Goal: Task Accomplishment & Management: Manage account settings

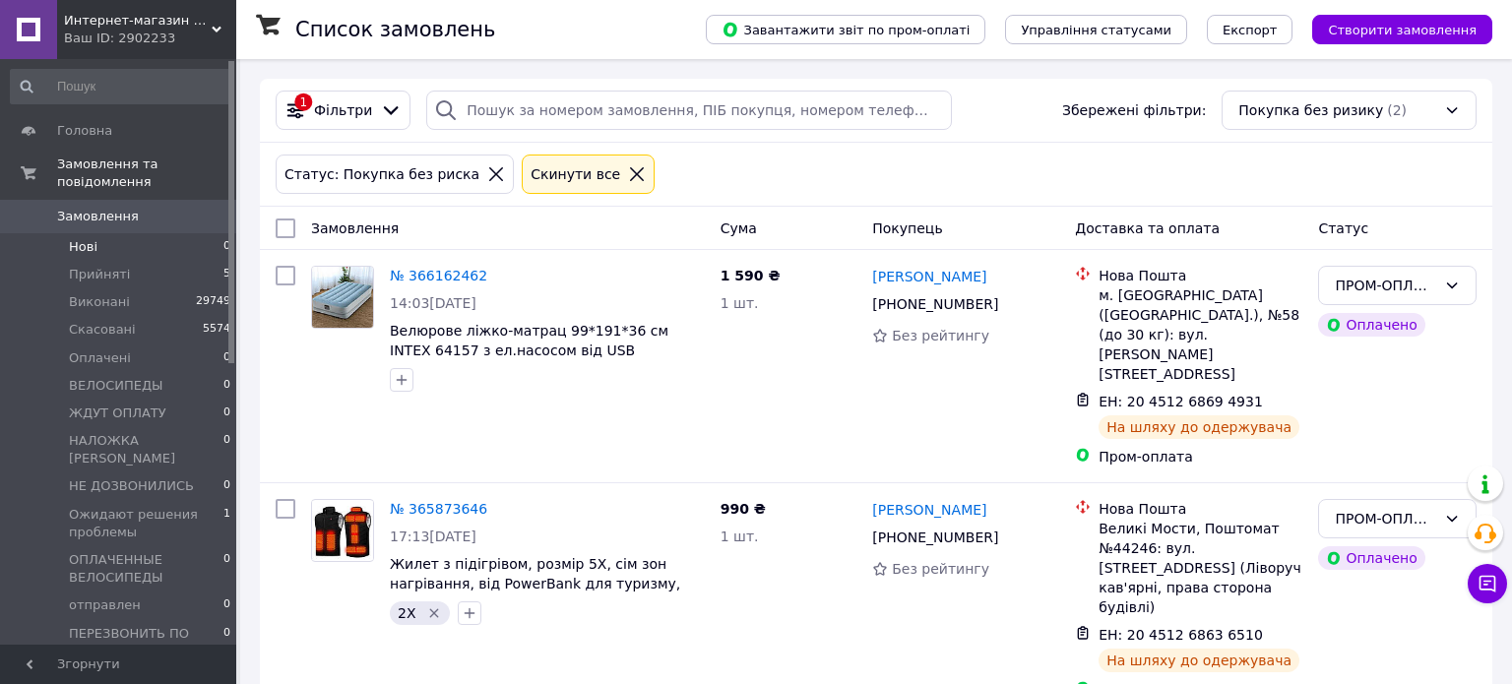
click at [91, 238] on span "Нові" at bounding box center [83, 247] width 29 height 18
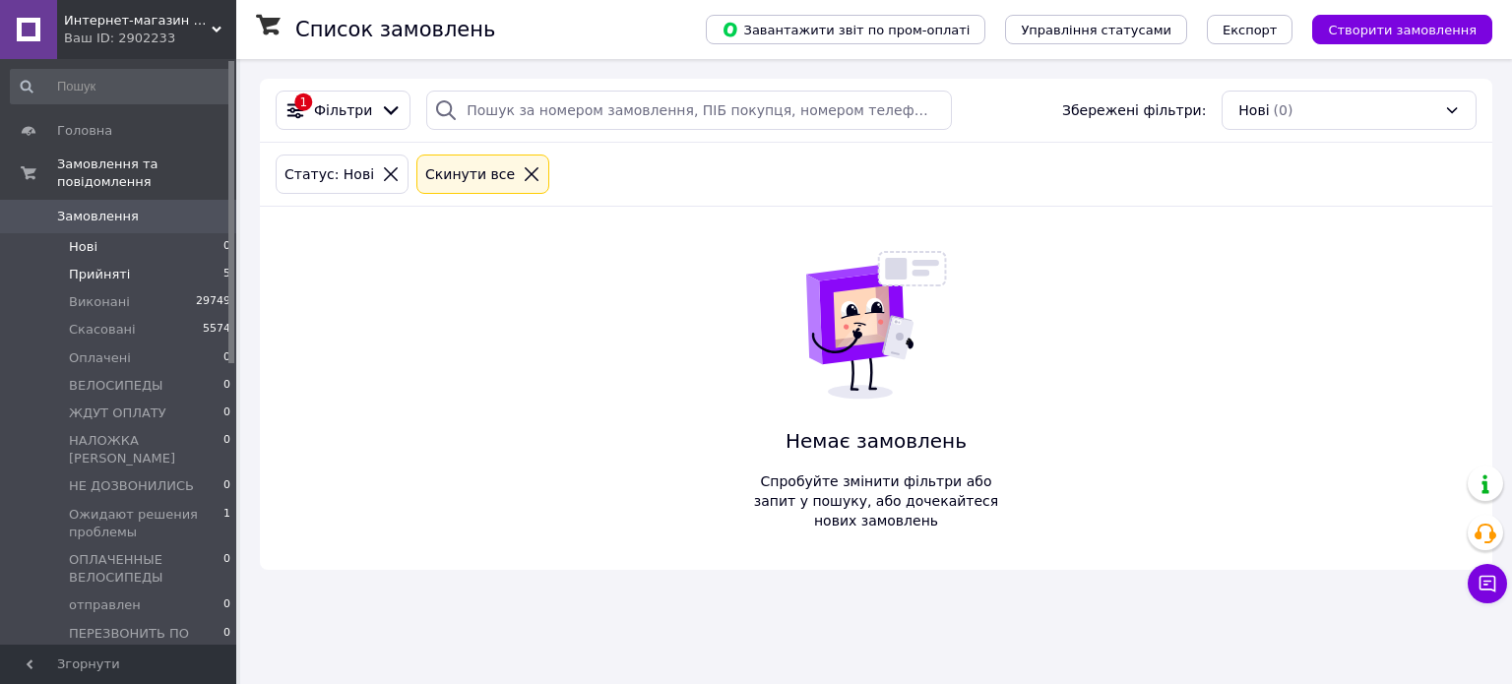
click at [87, 266] on span "Прийняті" at bounding box center [99, 275] width 61 height 18
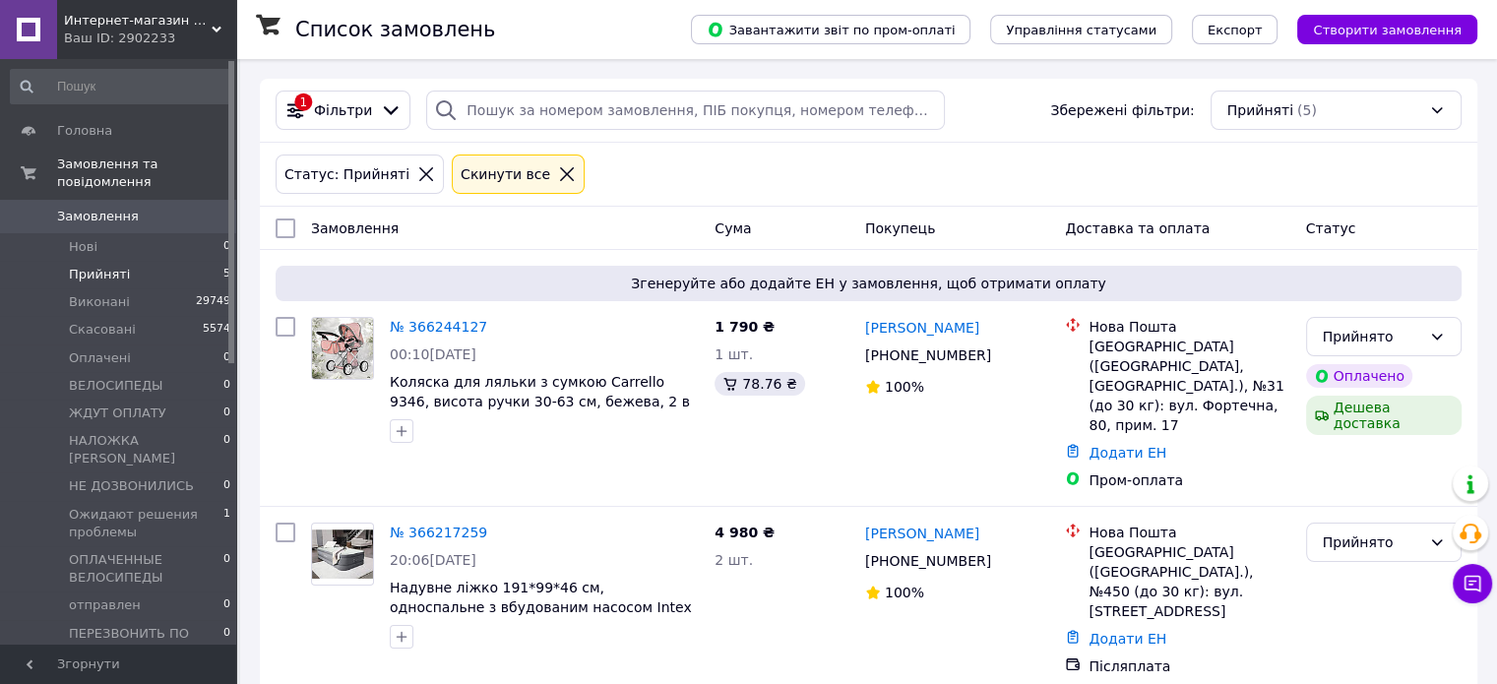
scroll to position [474, 0]
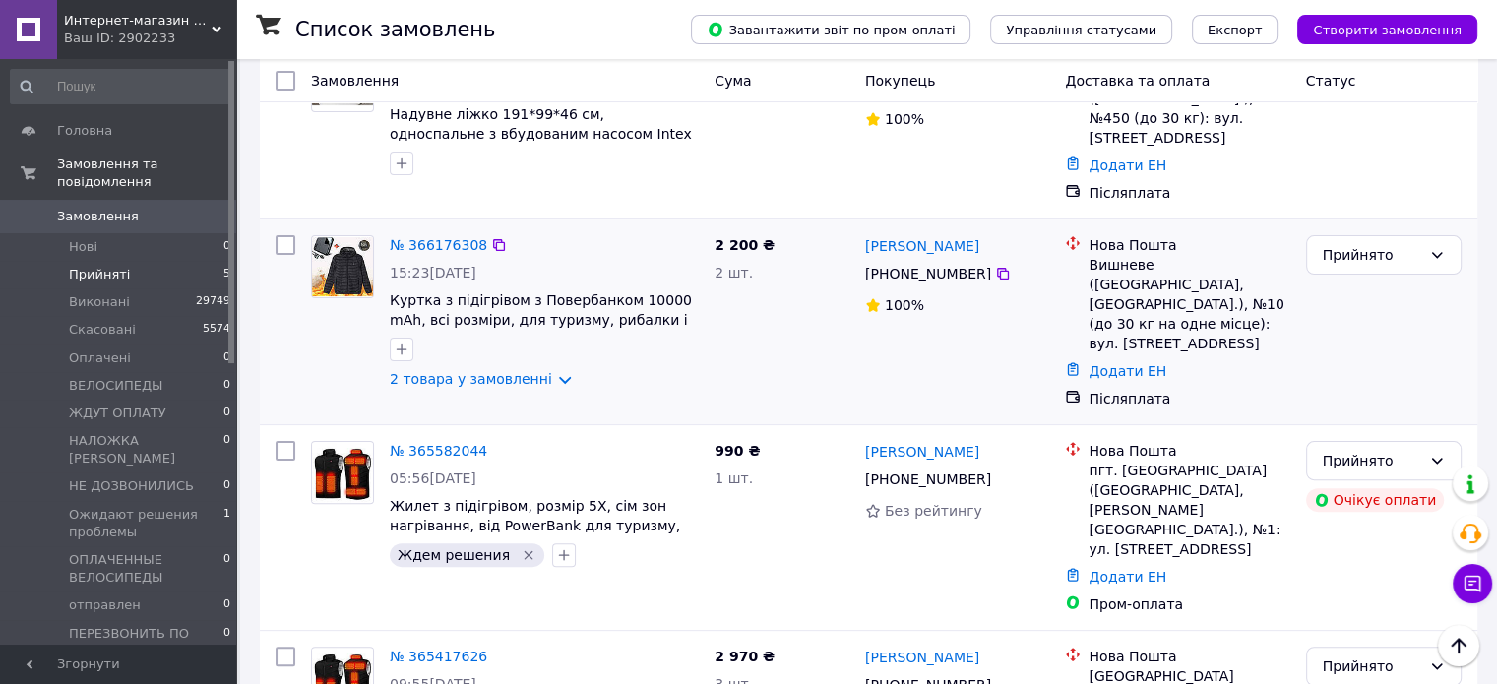
click at [489, 326] on div "№ 366176308 15:23[DATE] Куртка з підігрівом з Повербанком 10000 mAh, всі розмір…" at bounding box center [544, 311] width 325 height 169
click at [499, 371] on link "2 товара у замовленні" at bounding box center [471, 379] width 162 height 16
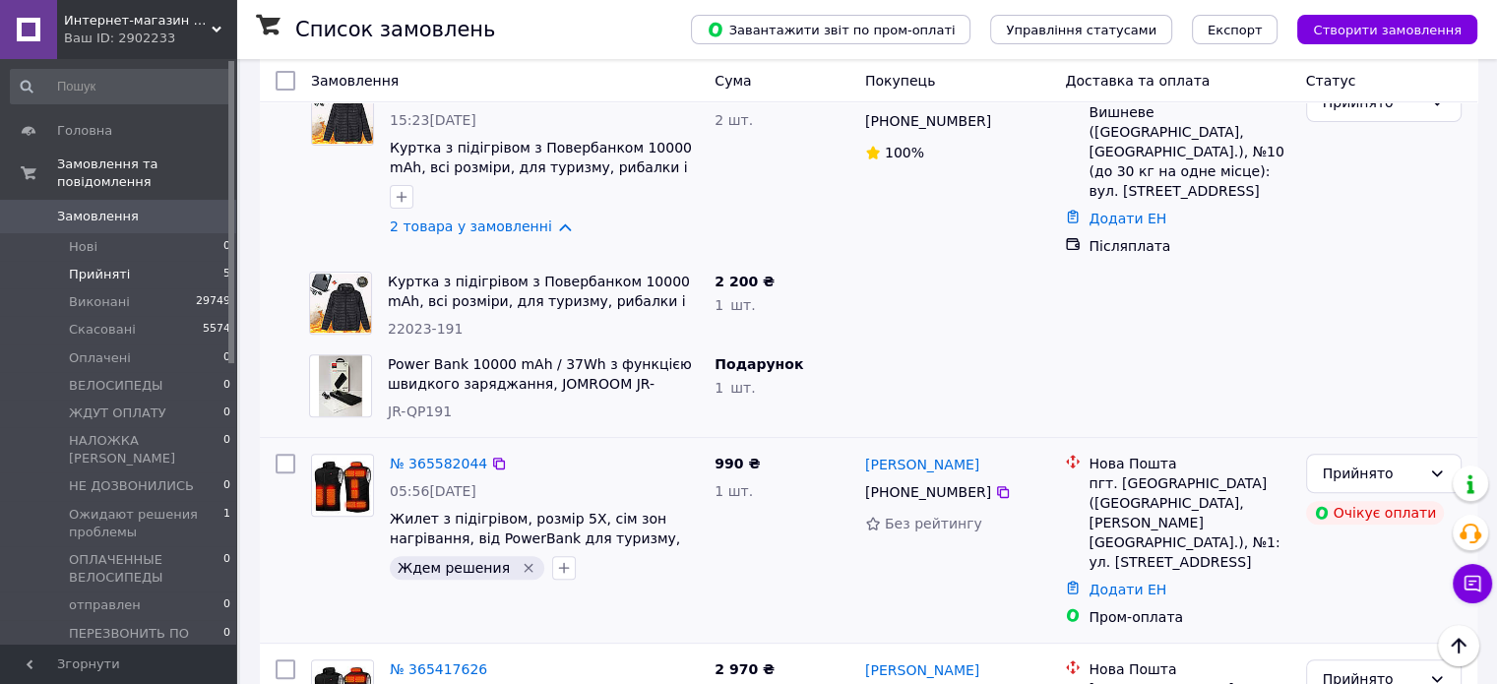
scroll to position [639, 0]
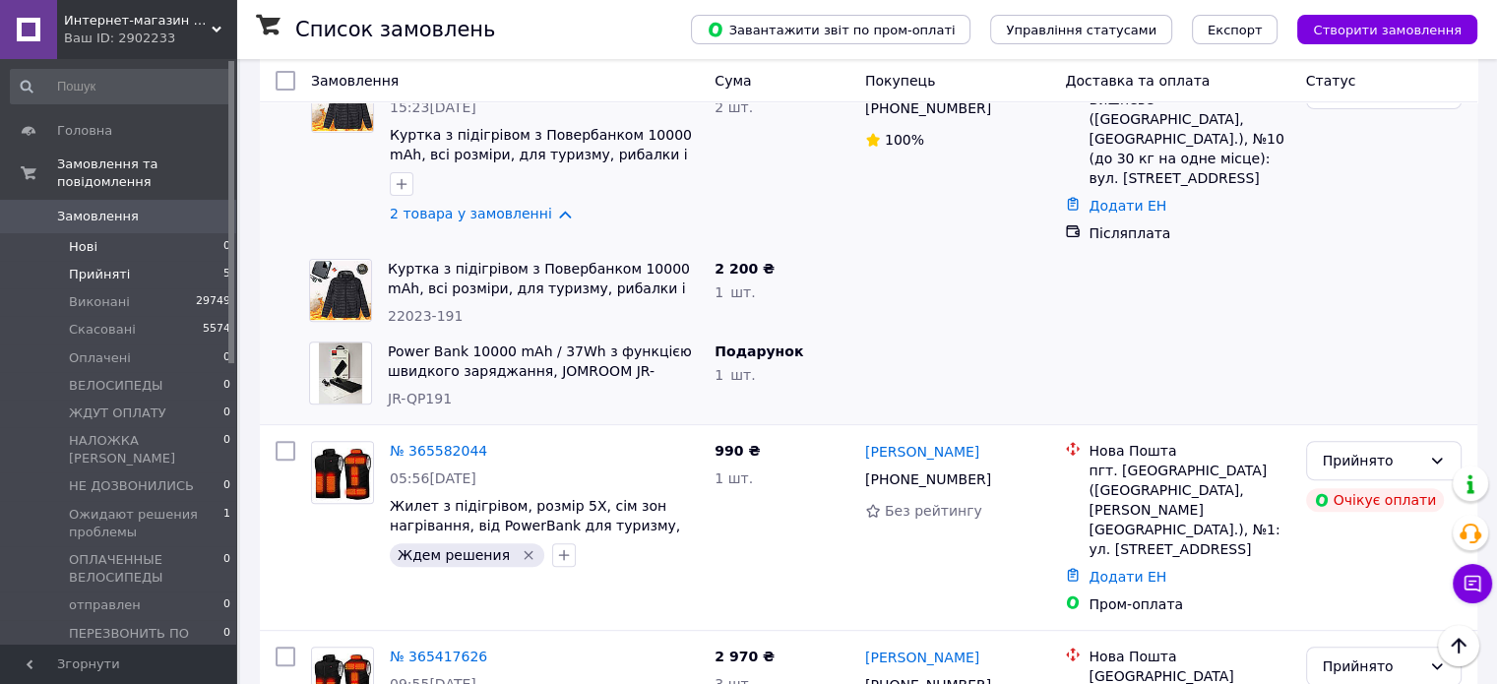
click at [82, 238] on span "Нові" at bounding box center [83, 247] width 29 height 18
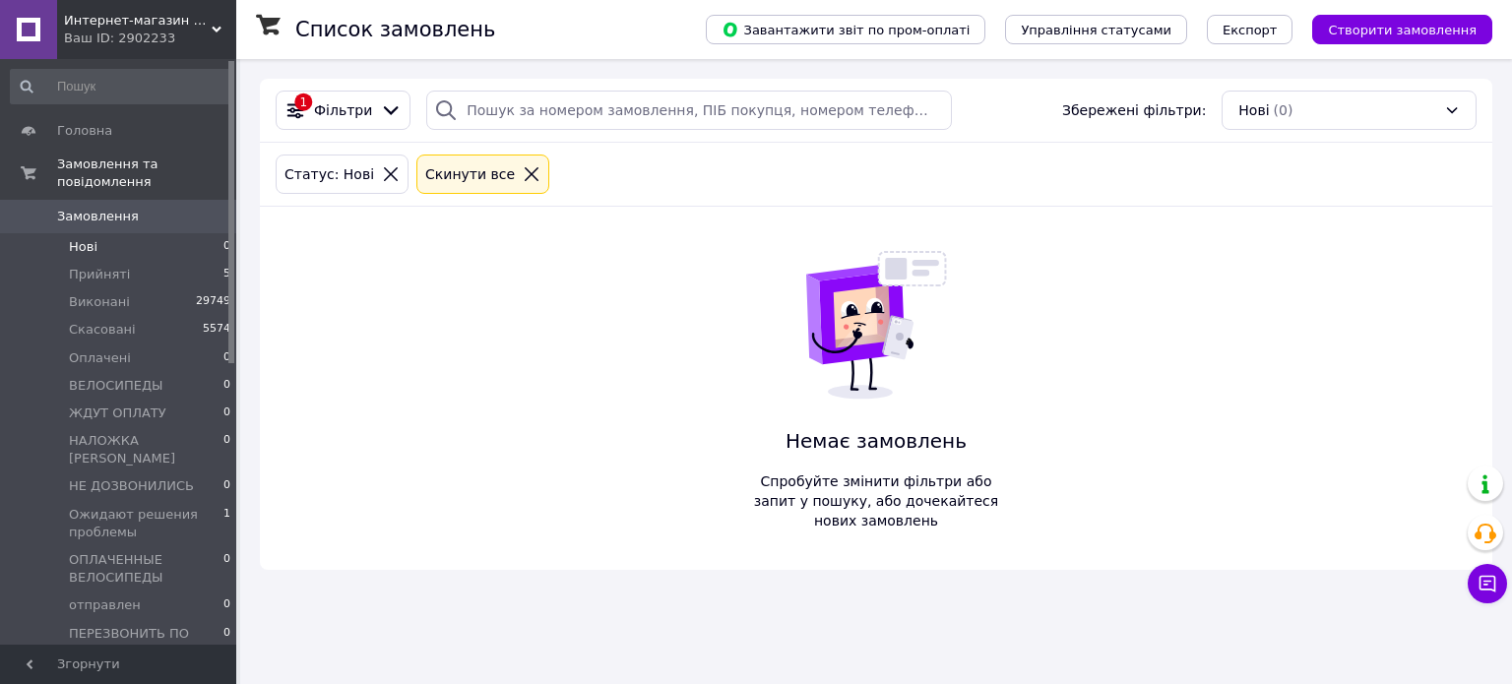
click at [79, 261] on li "Прийняті 5" at bounding box center [121, 275] width 242 height 28
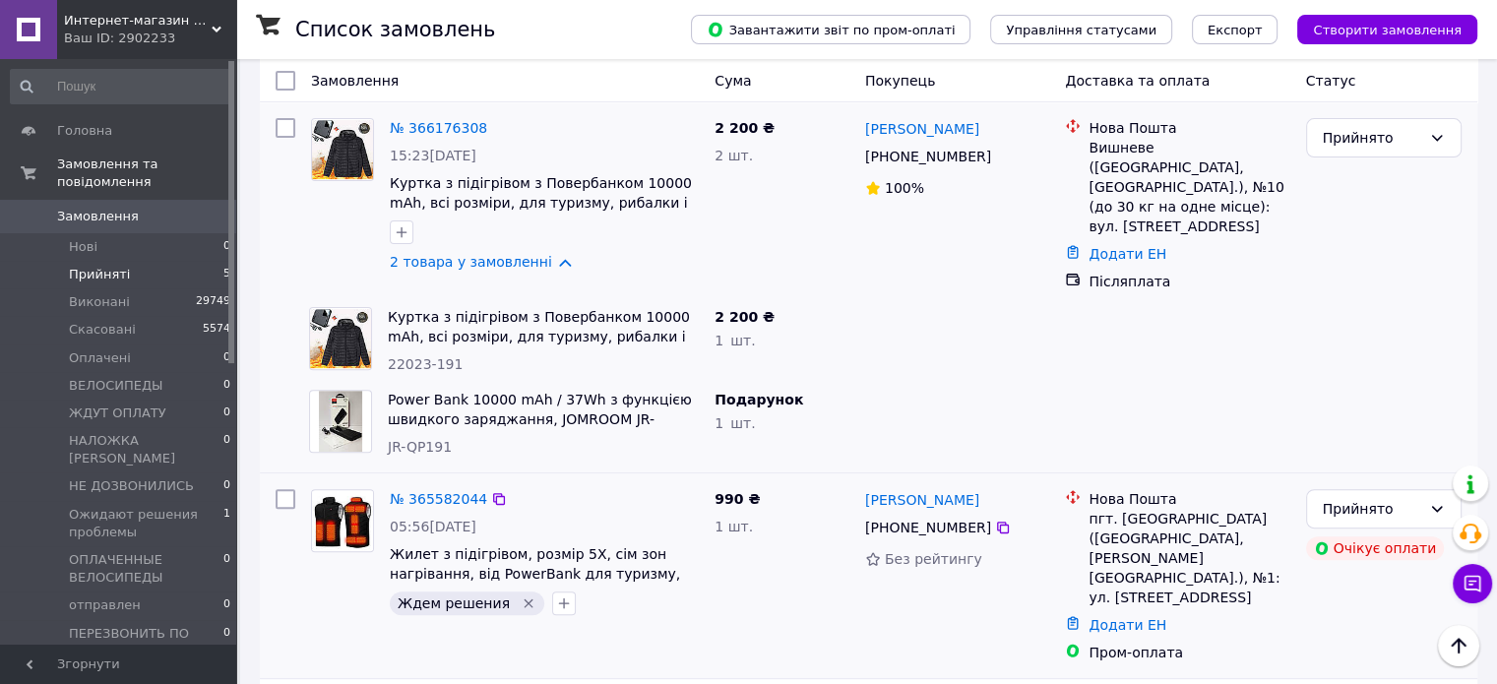
scroll to position [295, 0]
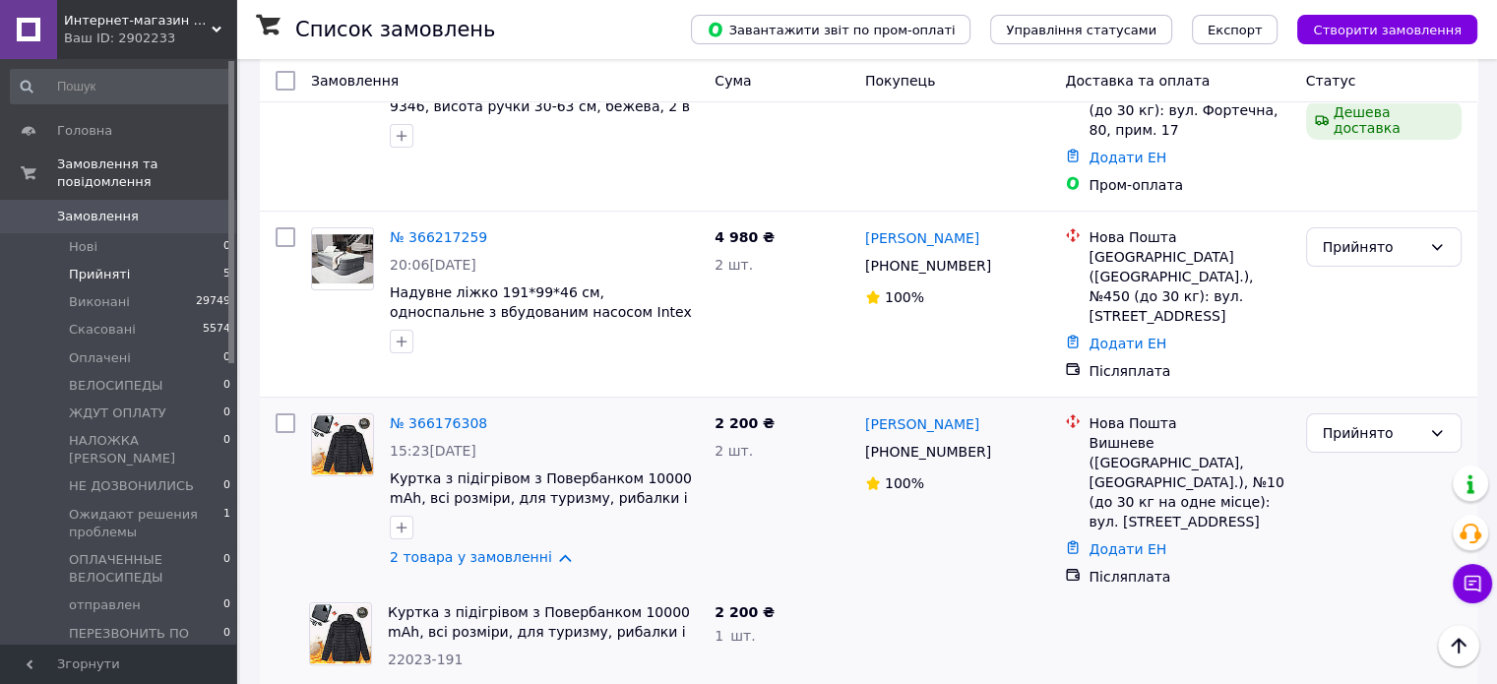
click at [890, 414] on link "[PERSON_NAME]" at bounding box center [922, 424] width 114 height 20
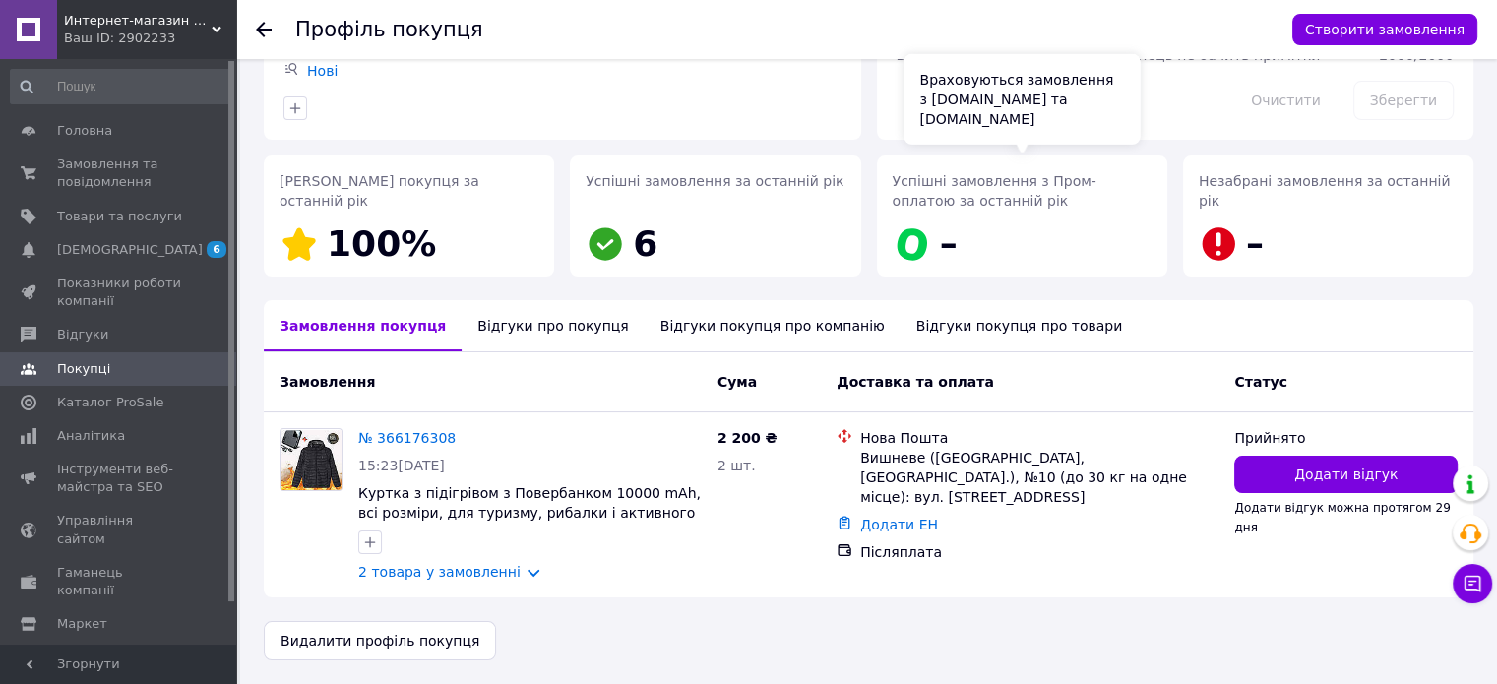
scroll to position [212, 0]
click at [413, 430] on link "№ 366176308" at bounding box center [406, 438] width 97 height 16
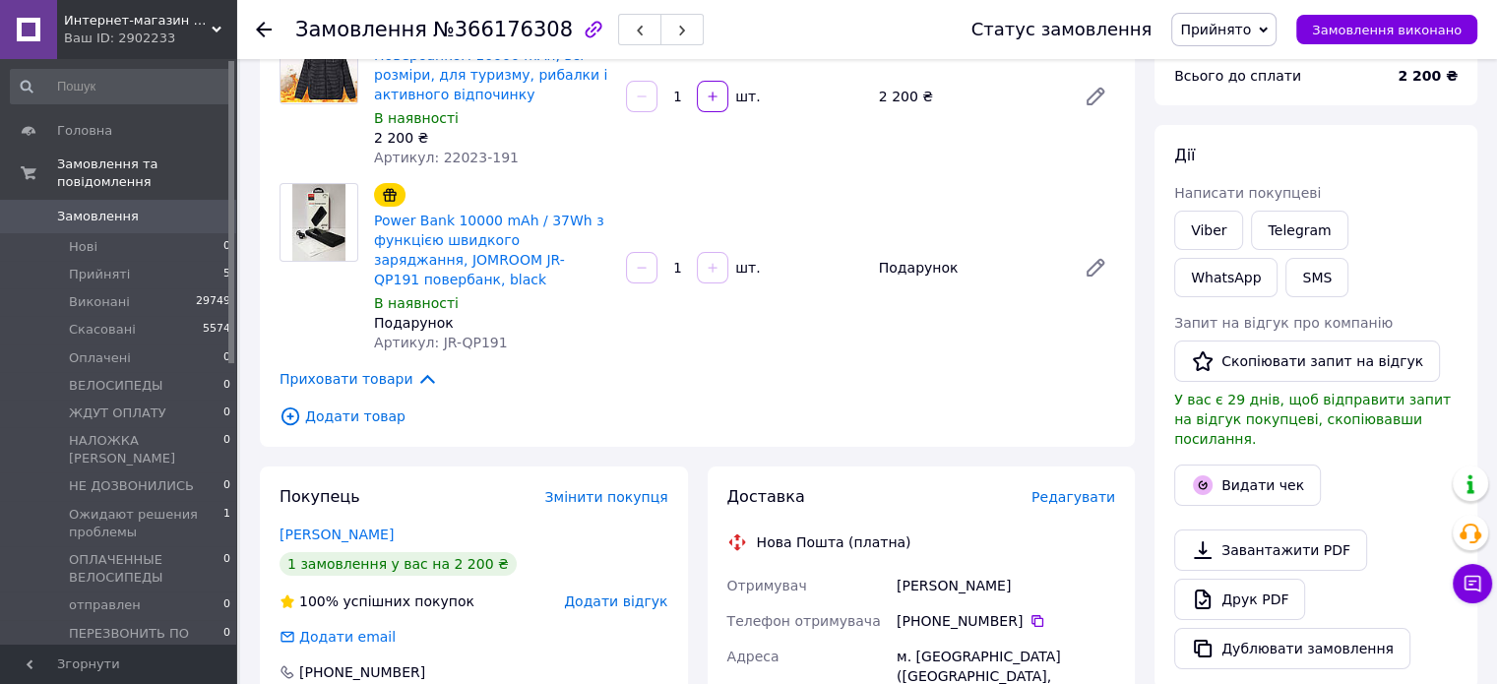
scroll to position [197, 0]
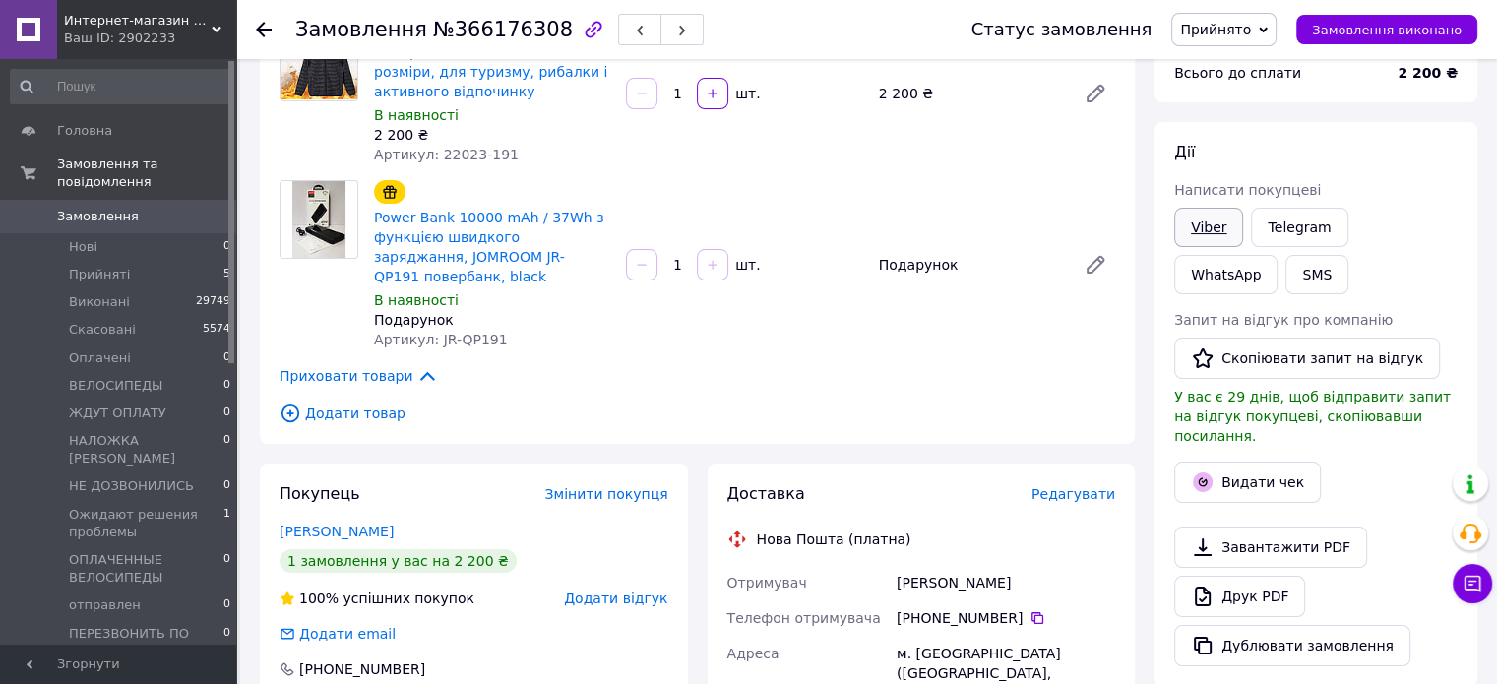
click at [1201, 222] on link "Viber" at bounding box center [1208, 227] width 69 height 39
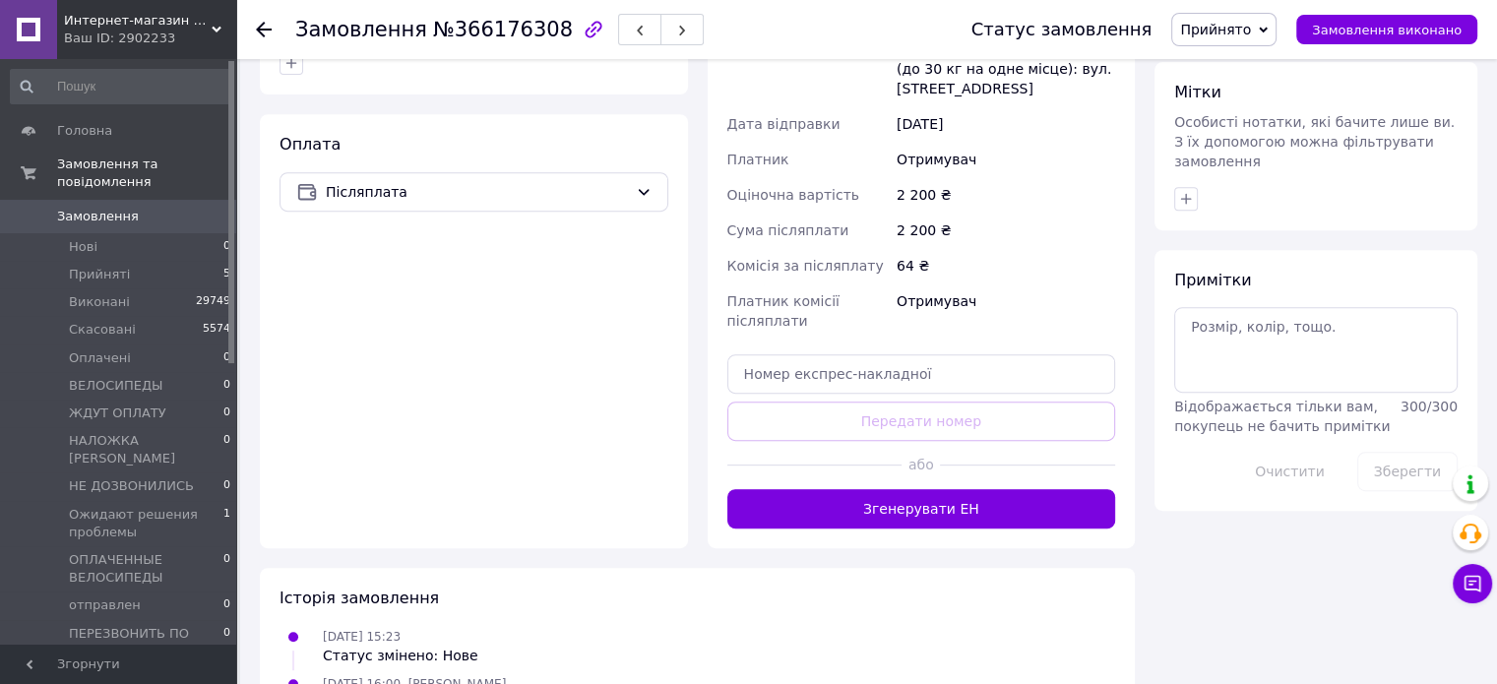
scroll to position [868, 0]
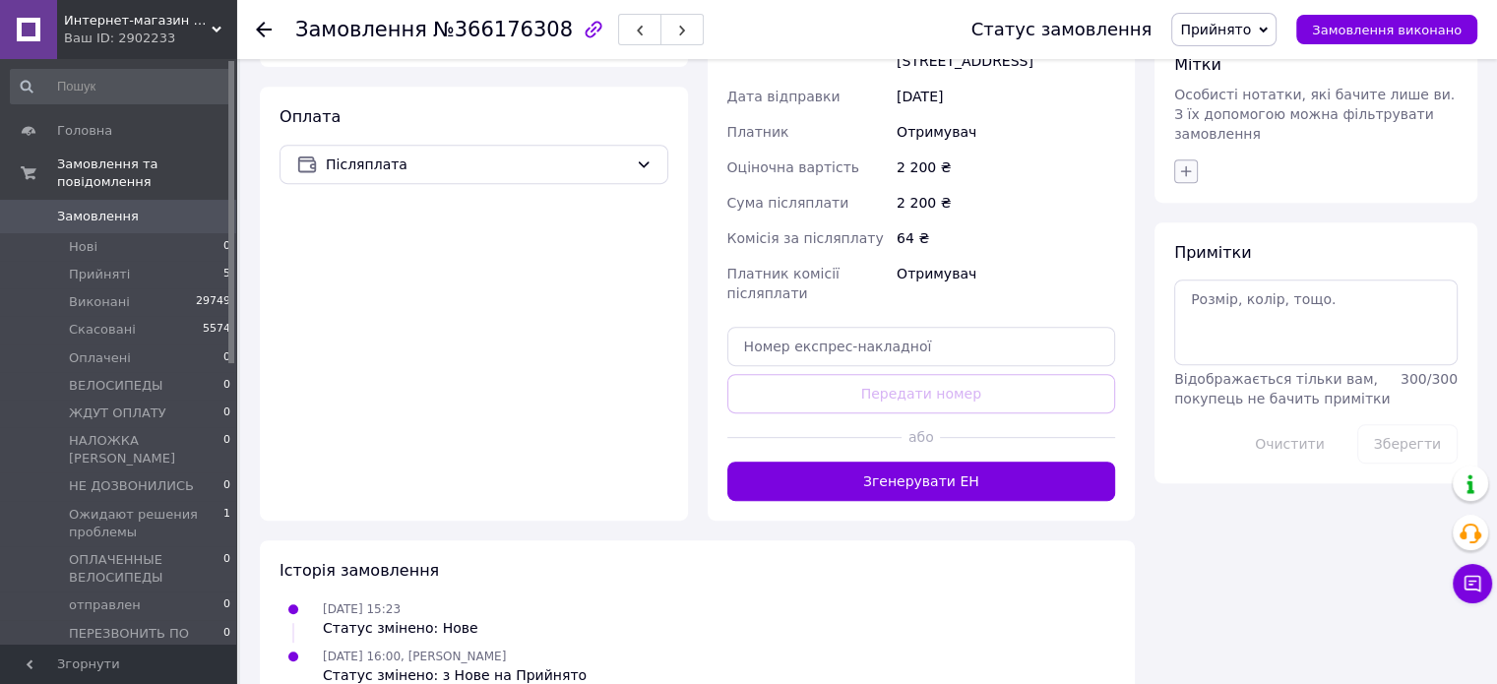
click at [1185, 165] on icon "button" at bounding box center [1186, 170] width 11 height 11
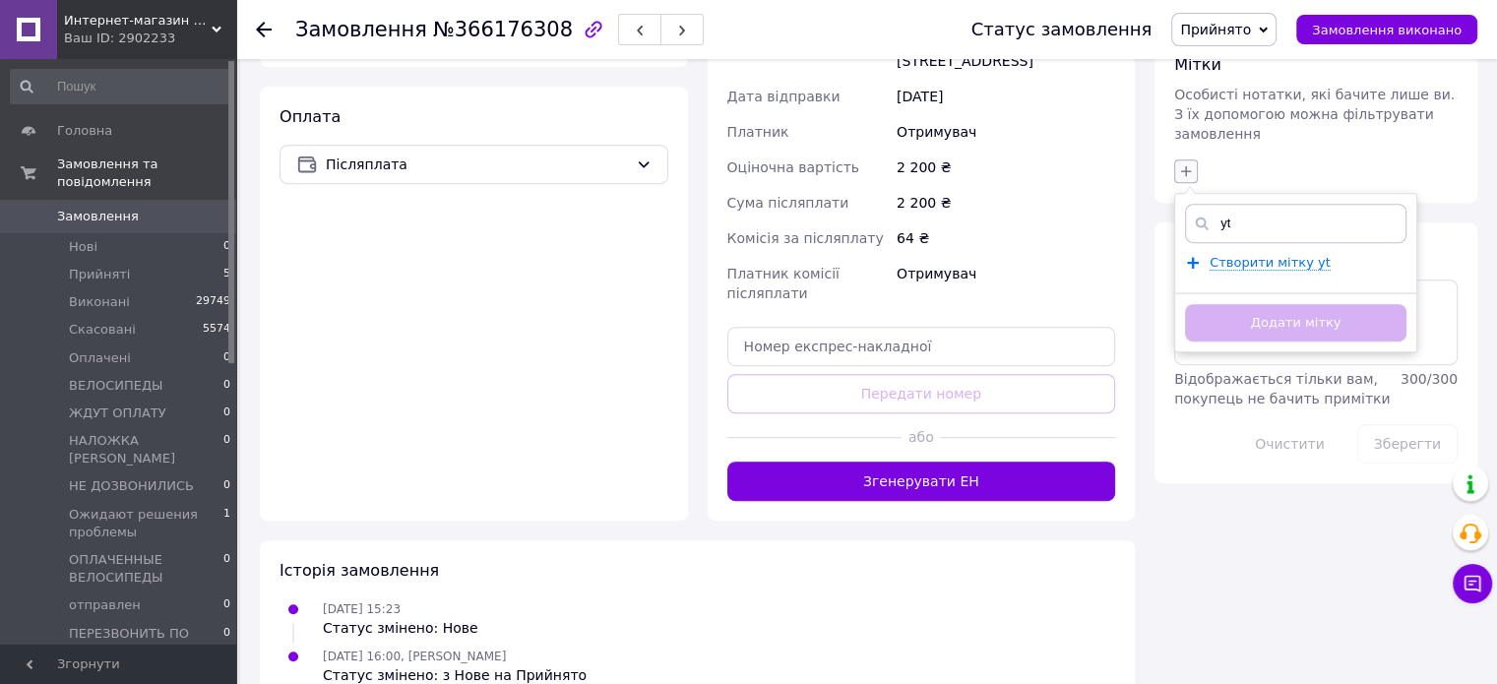
type input "y"
type input "не д"
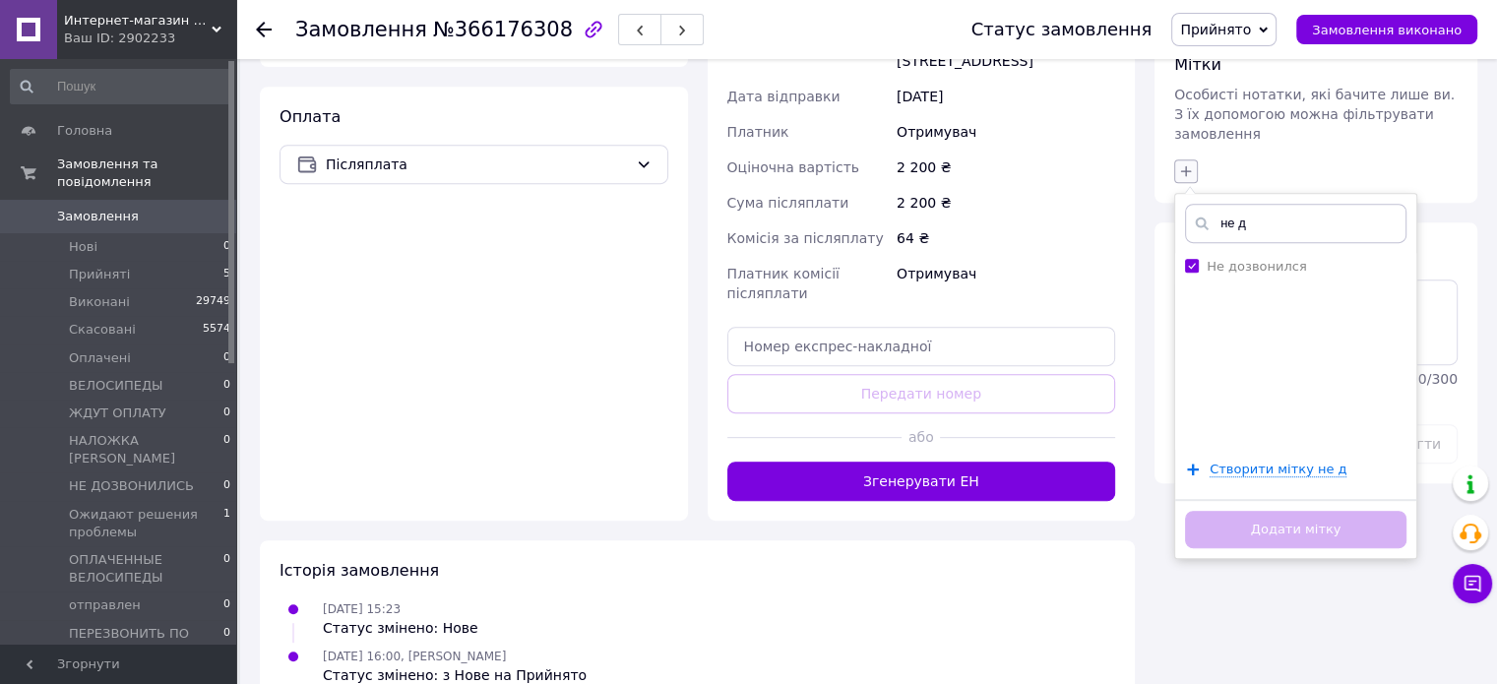
checkbox input "true"
type input "не д"
click at [1256, 511] on button "Додати мітку" at bounding box center [1295, 530] width 221 height 38
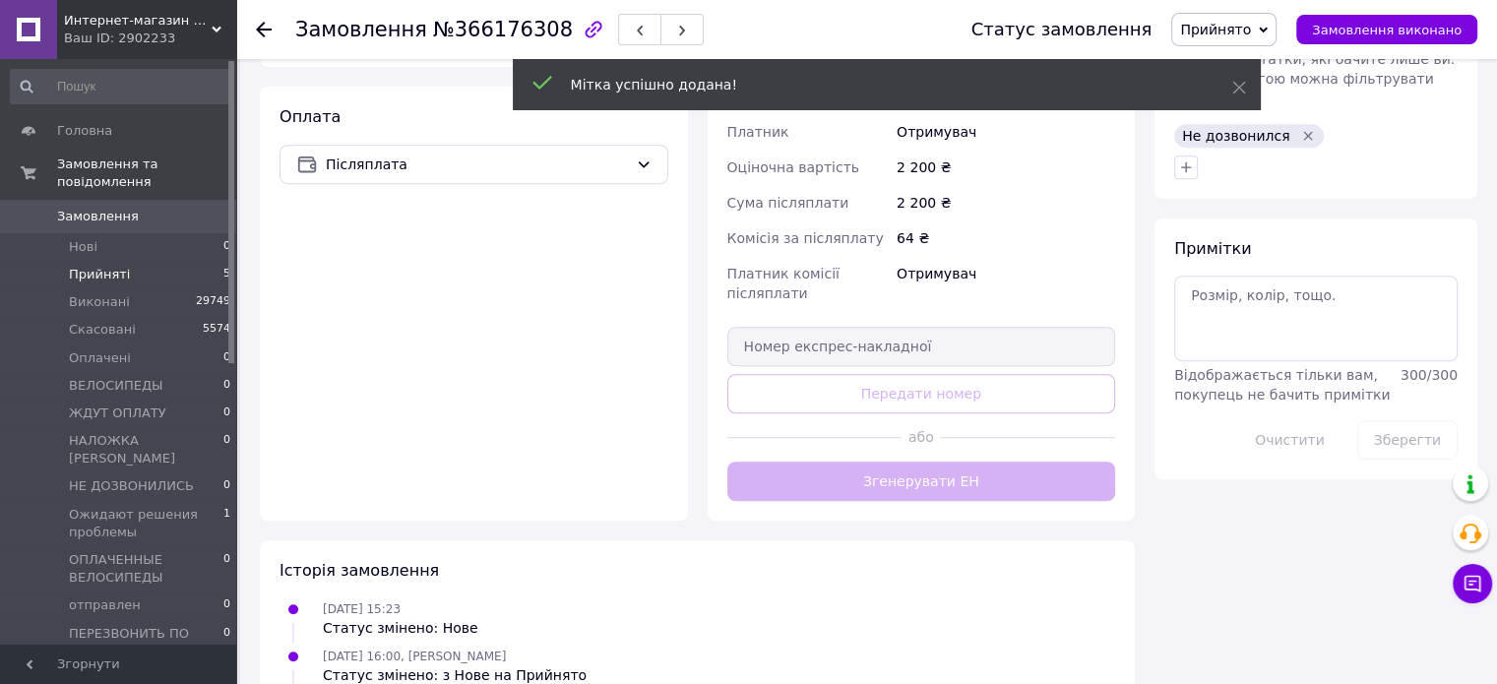
click at [88, 266] on span "Прийняті" at bounding box center [99, 275] width 61 height 18
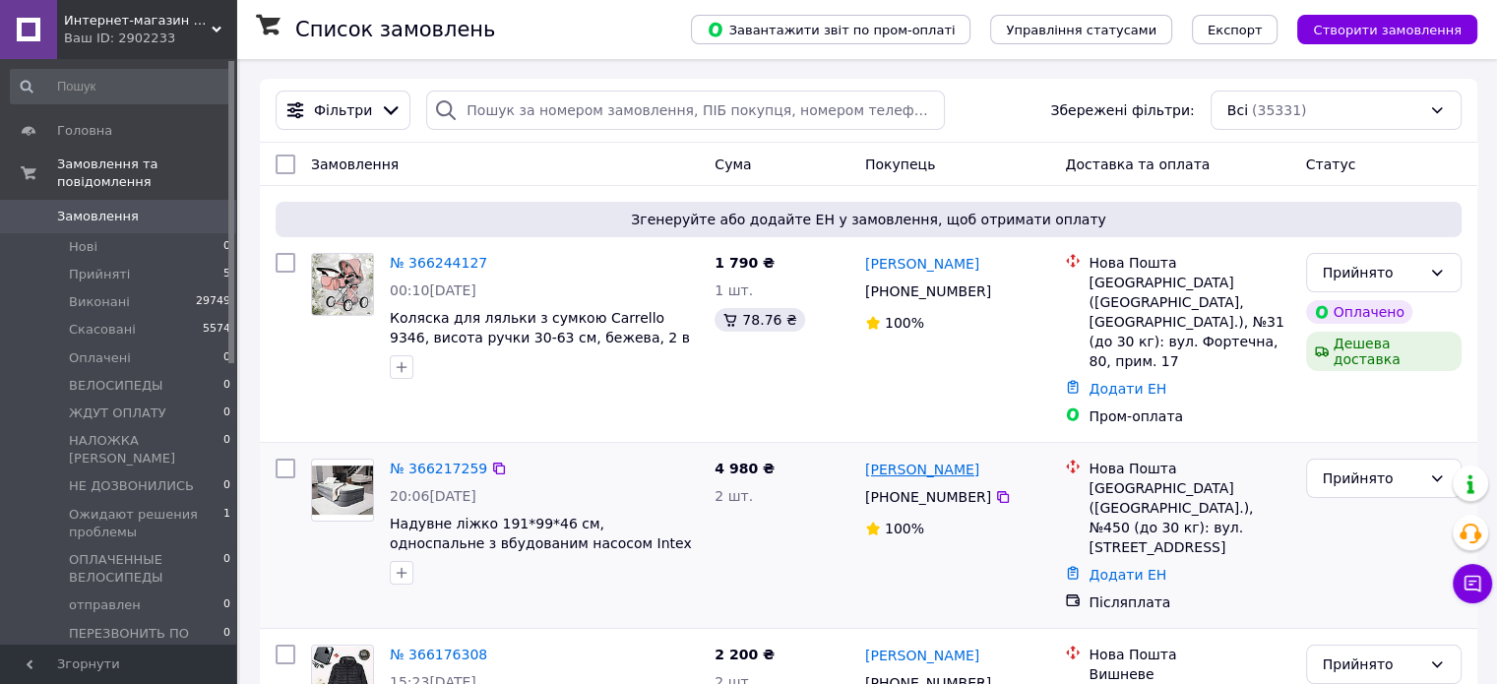
click at [921, 460] on link "[PERSON_NAME]" at bounding box center [922, 470] width 114 height 20
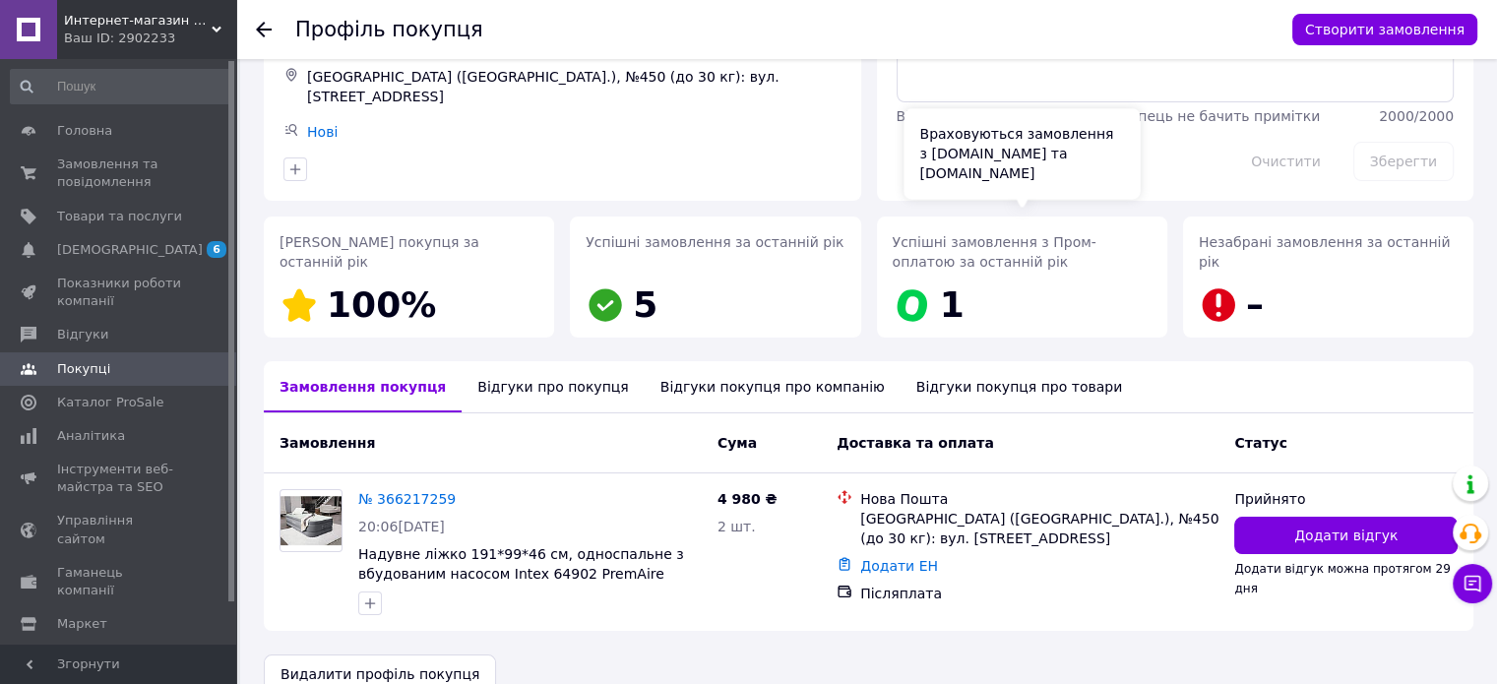
scroll to position [176, 0]
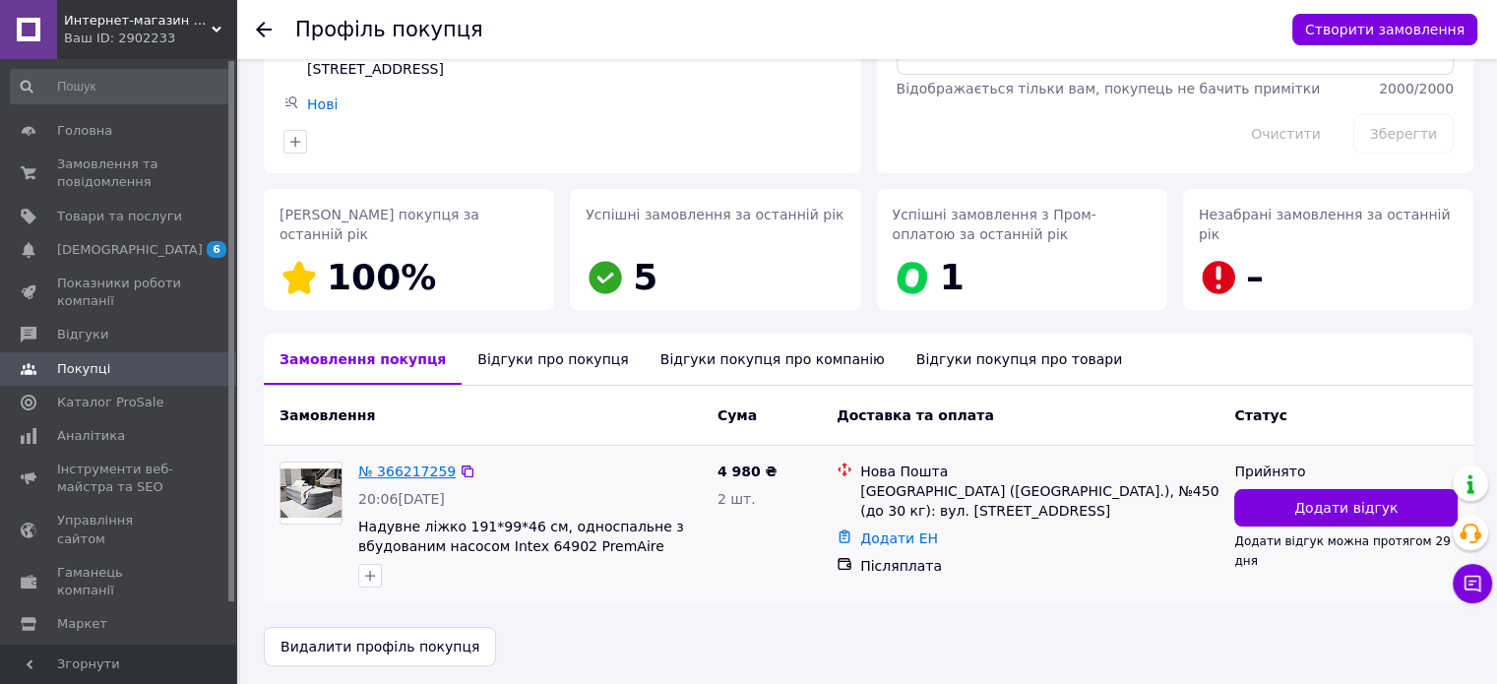
click at [392, 469] on link "№ 366217259" at bounding box center [406, 472] width 97 height 16
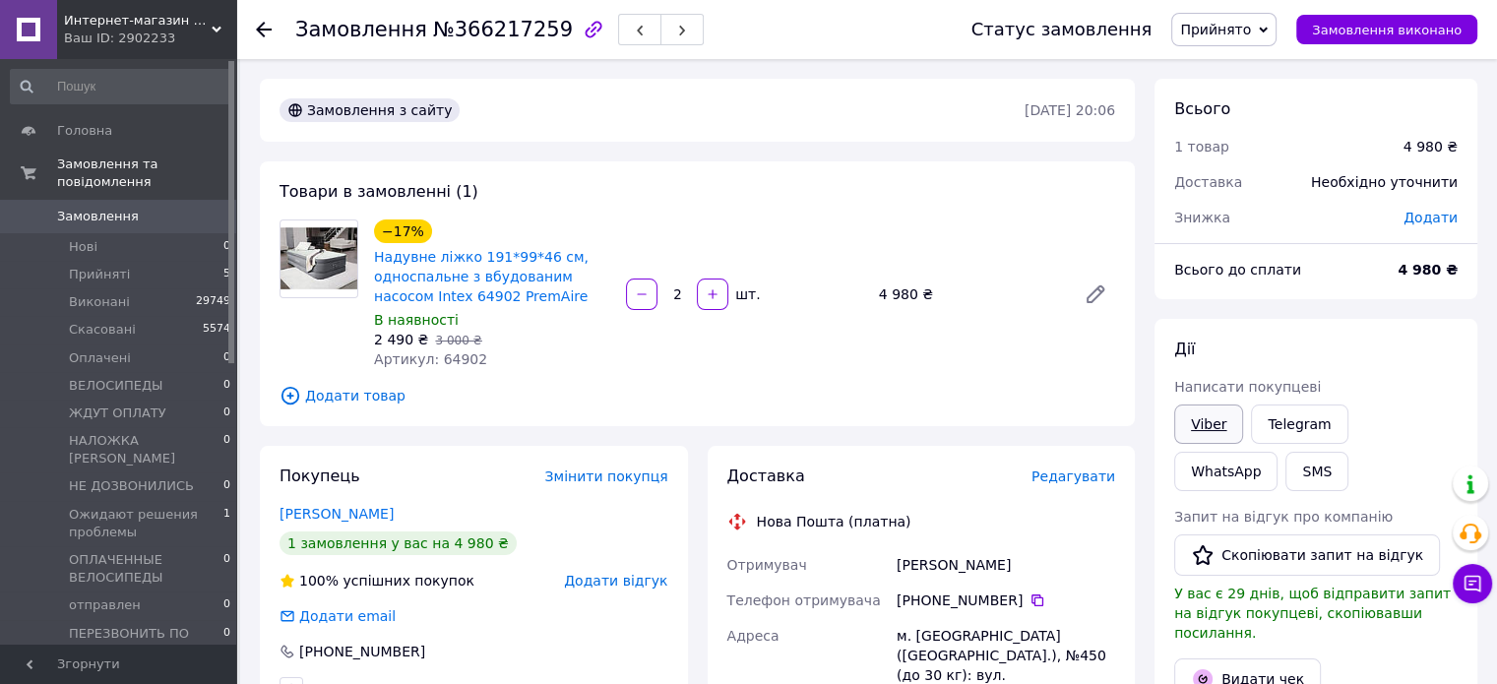
click at [1200, 417] on link "Viber" at bounding box center [1208, 424] width 69 height 39
click at [1199, 418] on link "Viber" at bounding box center [1208, 424] width 69 height 39
click at [1076, 483] on span "Редагувати" at bounding box center [1074, 477] width 84 height 16
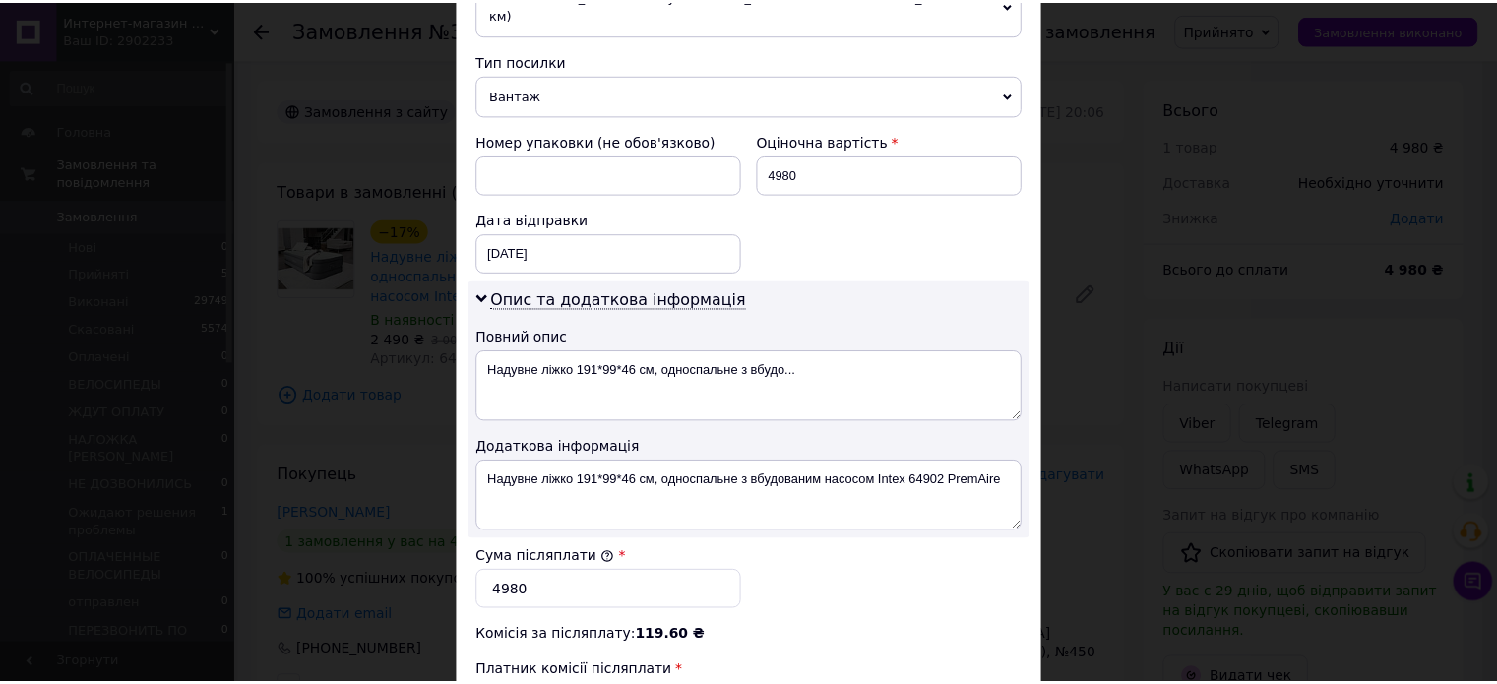
scroll to position [1032, 0]
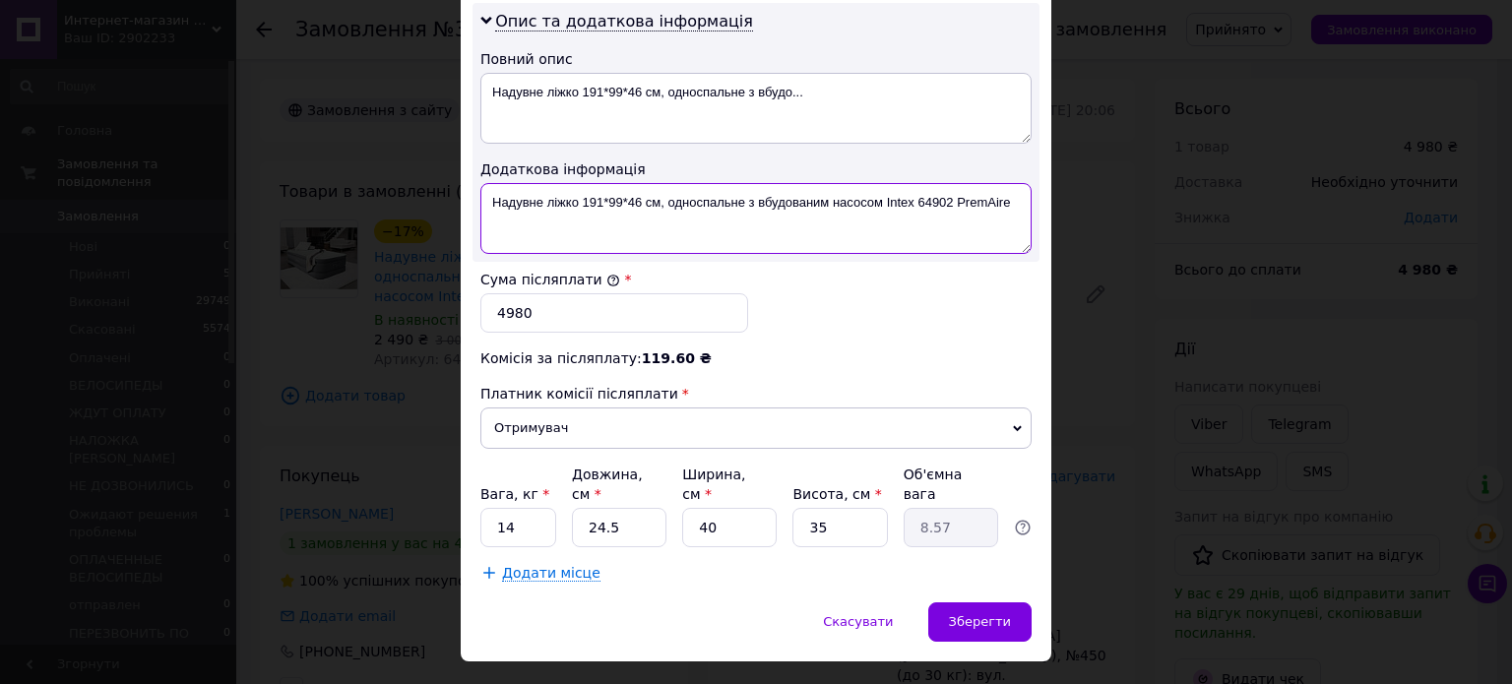
drag, startPoint x: 581, startPoint y: 174, endPoint x: 914, endPoint y: 180, distance: 332.8
click at [914, 183] on textarea "Надувне ліжко 191*99*46 см, односпальне з вбудованим насосом Intex 64902 PremAi…" at bounding box center [755, 218] width 551 height 71
drag, startPoint x: 622, startPoint y: 174, endPoint x: 748, endPoint y: 187, distance: 126.7
click at [748, 186] on textarea "Надувне ліжко 64902 PremAire" at bounding box center [755, 218] width 551 height 71
type textarea "Надувне ліжко 64902 2 шт"
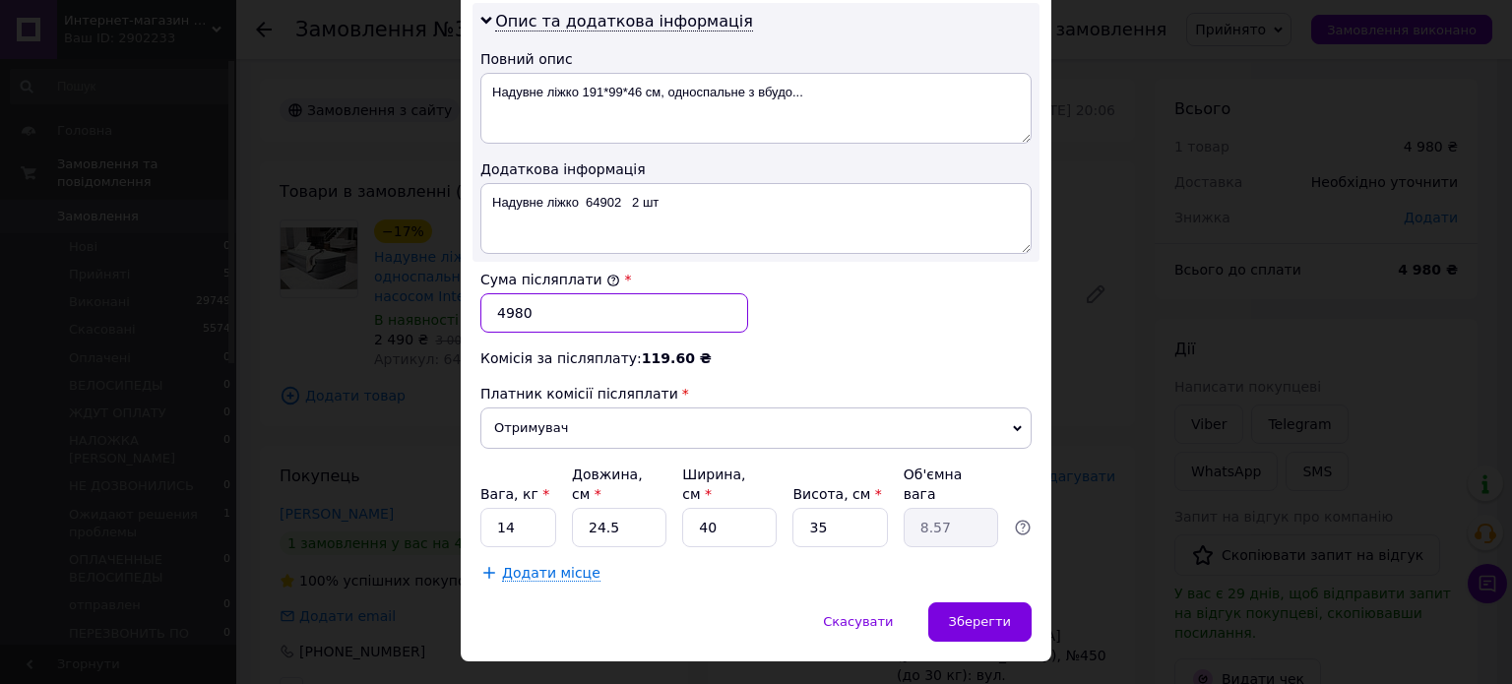
click at [507, 293] on input "4980" at bounding box center [614, 312] width 268 height 39
type input "4780"
click at [985, 614] on span "Зберегти" at bounding box center [980, 621] width 62 height 15
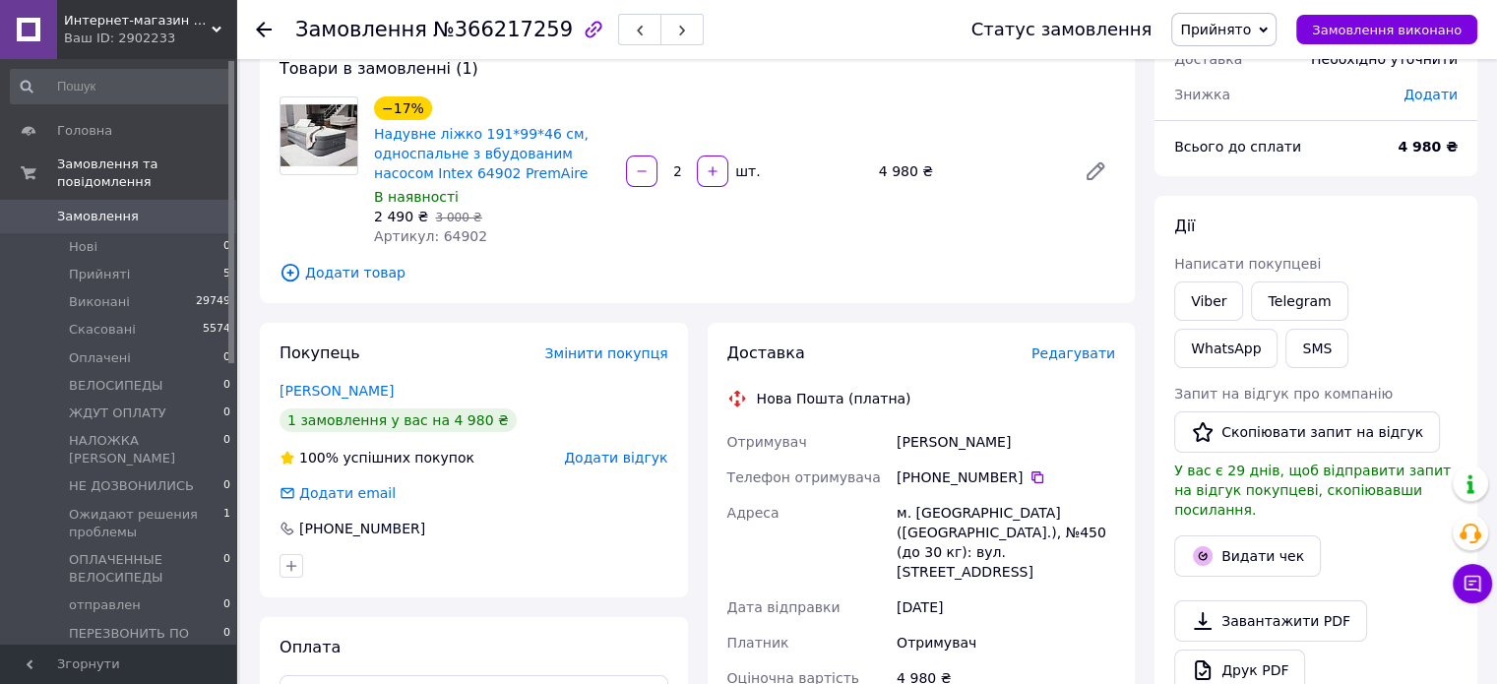
scroll to position [0, 0]
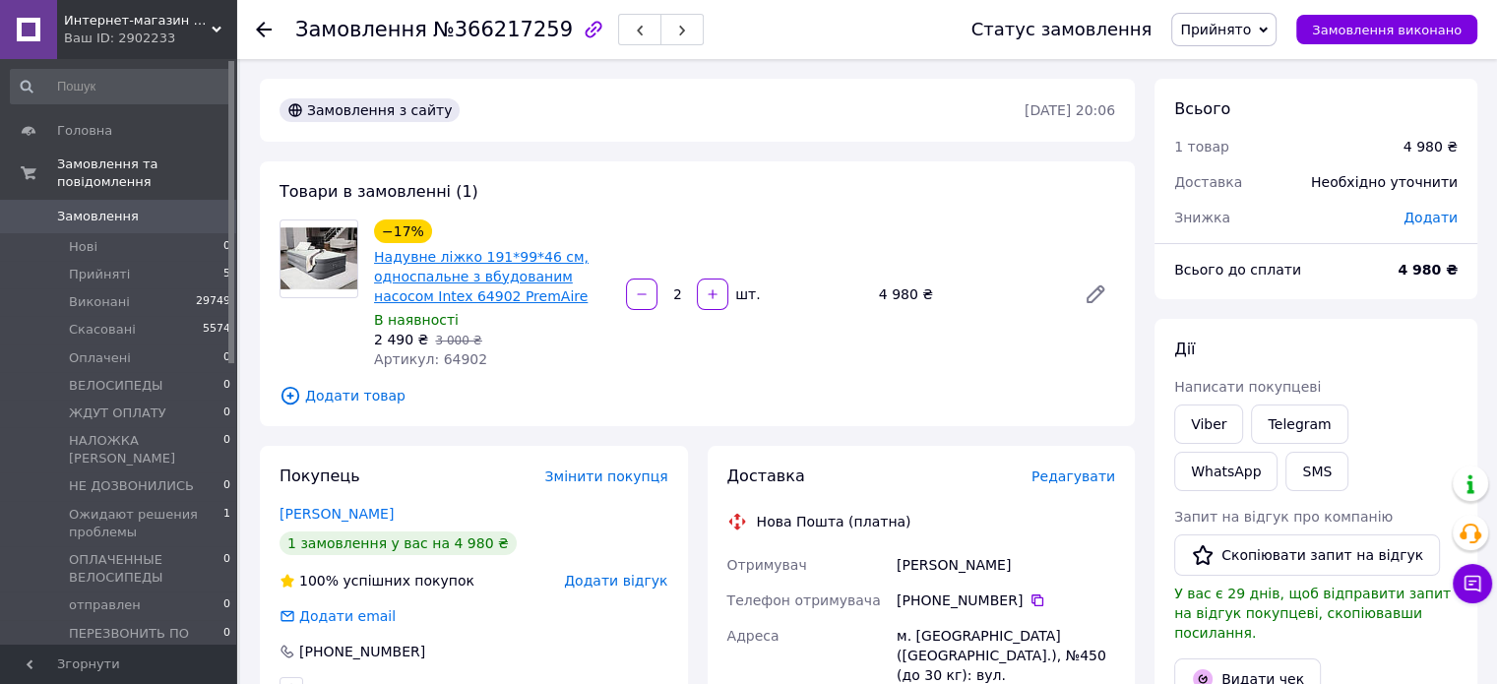
click at [471, 258] on link "Надувне ліжко 191*99*46 см, односпальне з вбудованим насосом Intex 64902 PremAi…" at bounding box center [481, 276] width 215 height 55
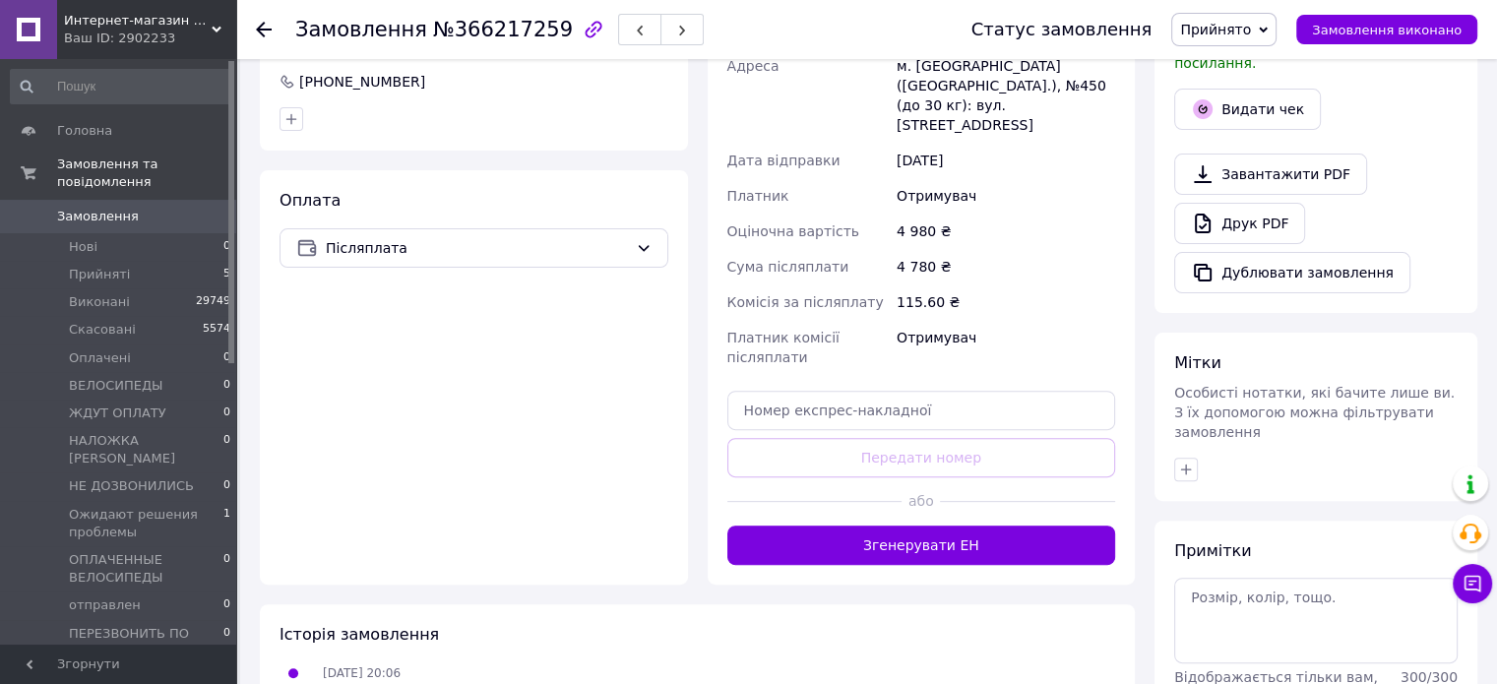
scroll to position [689, 0]
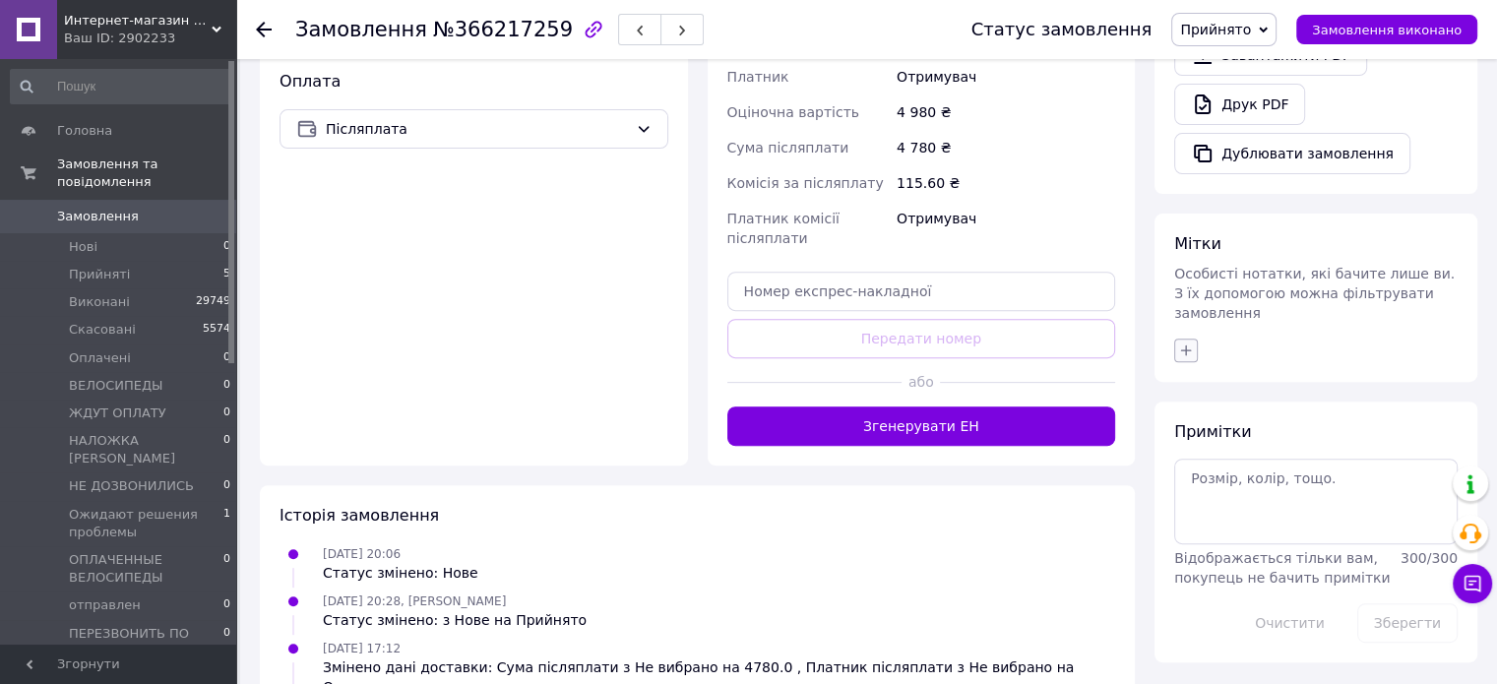
click at [1185, 345] on icon "button" at bounding box center [1186, 350] width 11 height 11
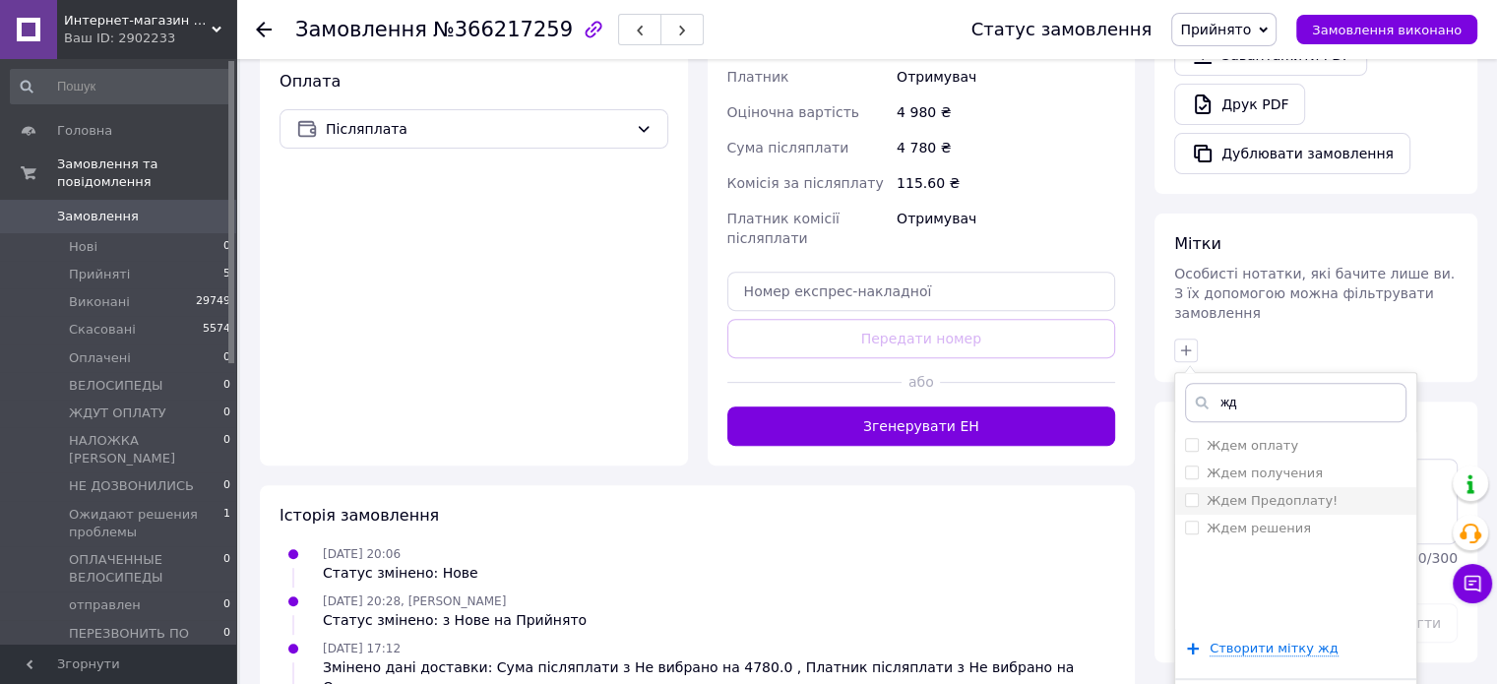
type input "жд"
drag, startPoint x: 1284, startPoint y: 456, endPoint x: 1300, endPoint y: 558, distance: 103.7
click at [1284, 493] on label "Ждем Предоплату!" at bounding box center [1272, 500] width 131 height 15
checkbox input "true"
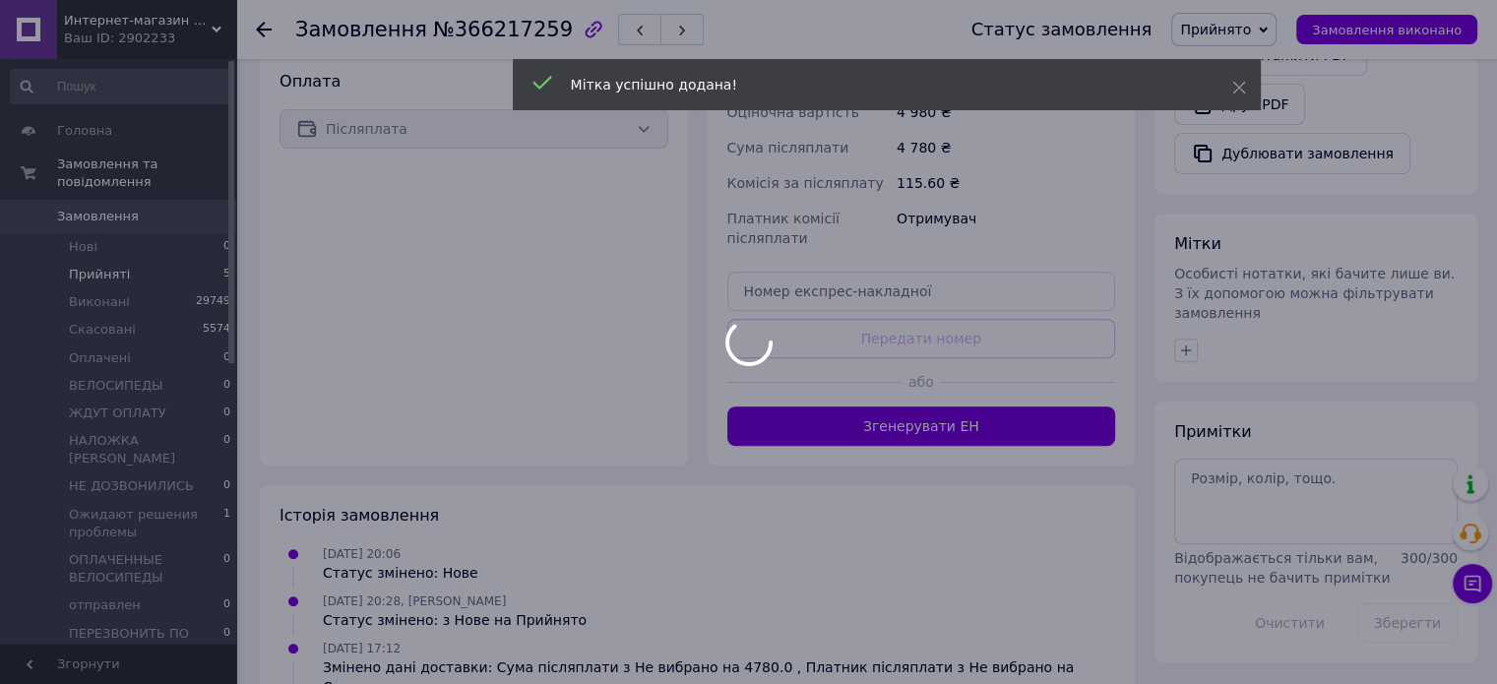
click at [79, 251] on div at bounding box center [748, 342] width 1497 height 684
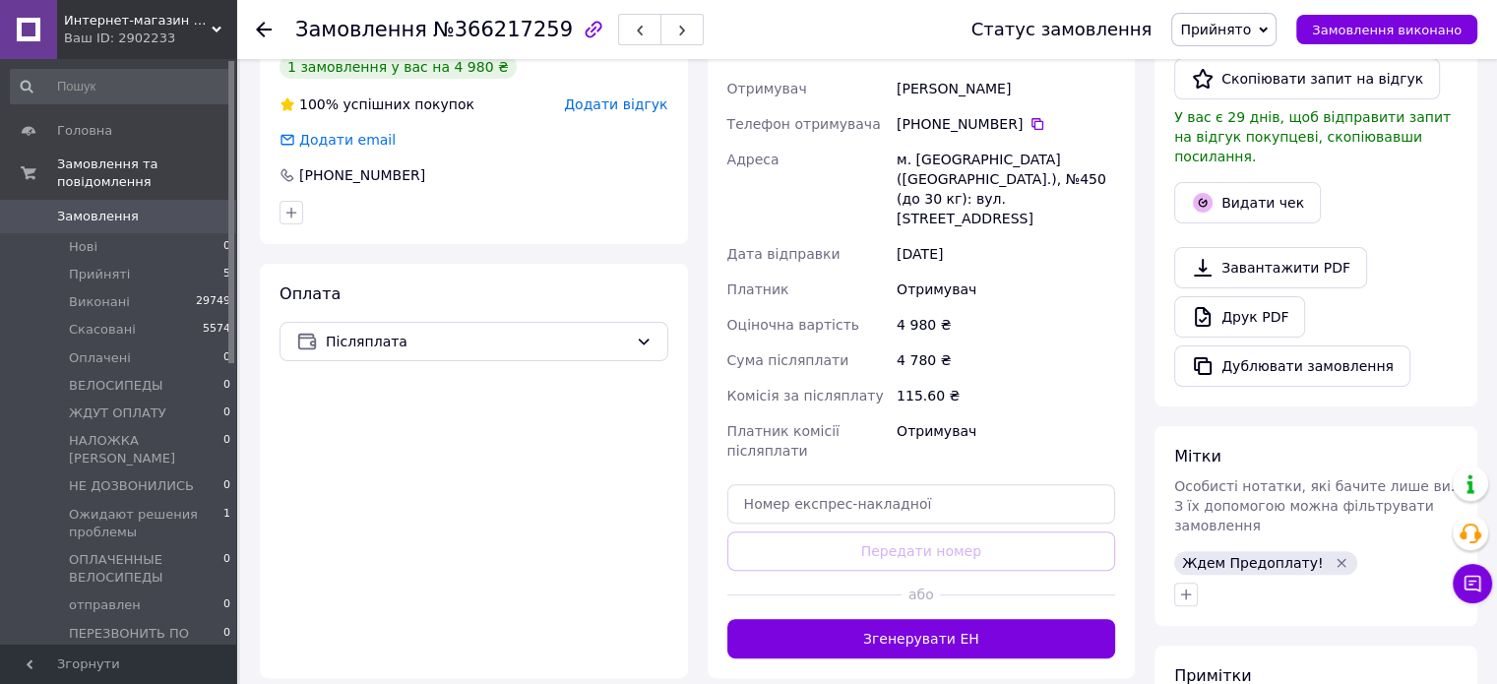
scroll to position [591, 0]
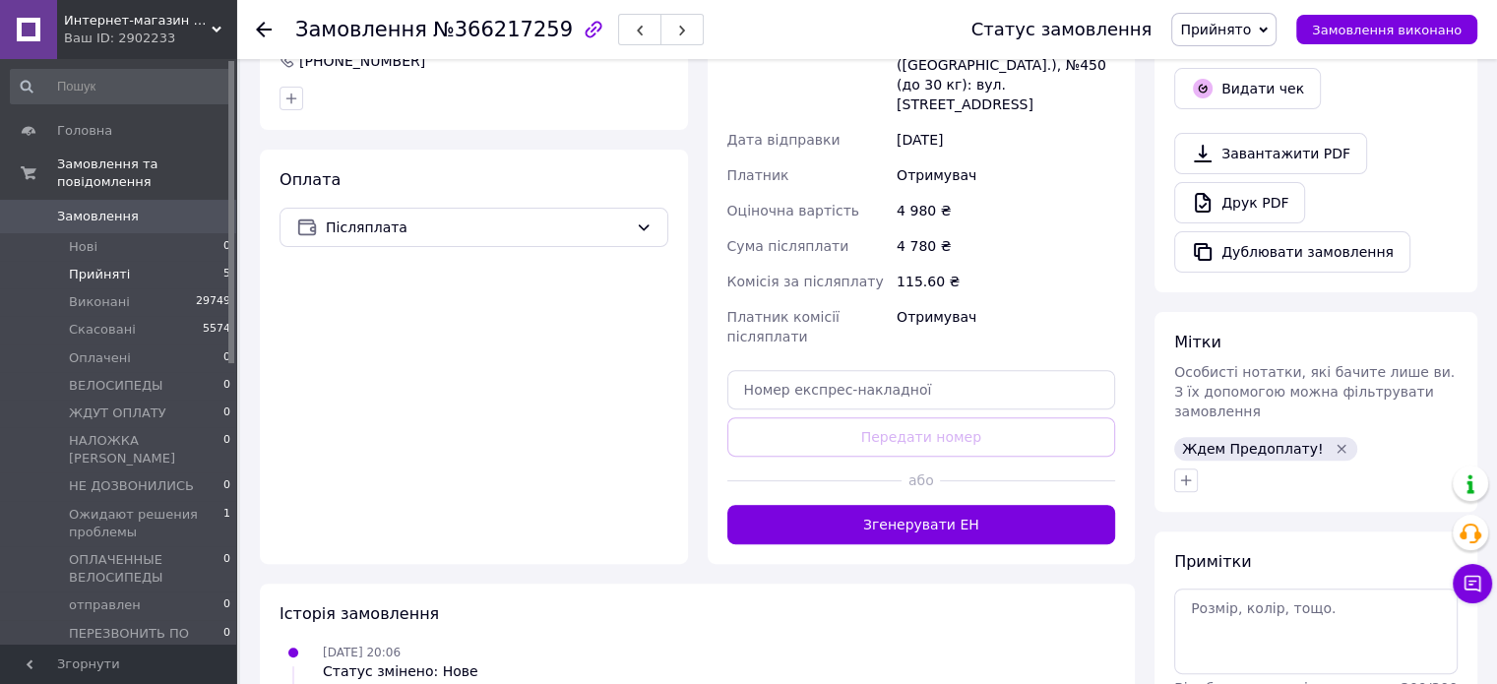
click at [117, 266] on span "Прийняті" at bounding box center [99, 275] width 61 height 18
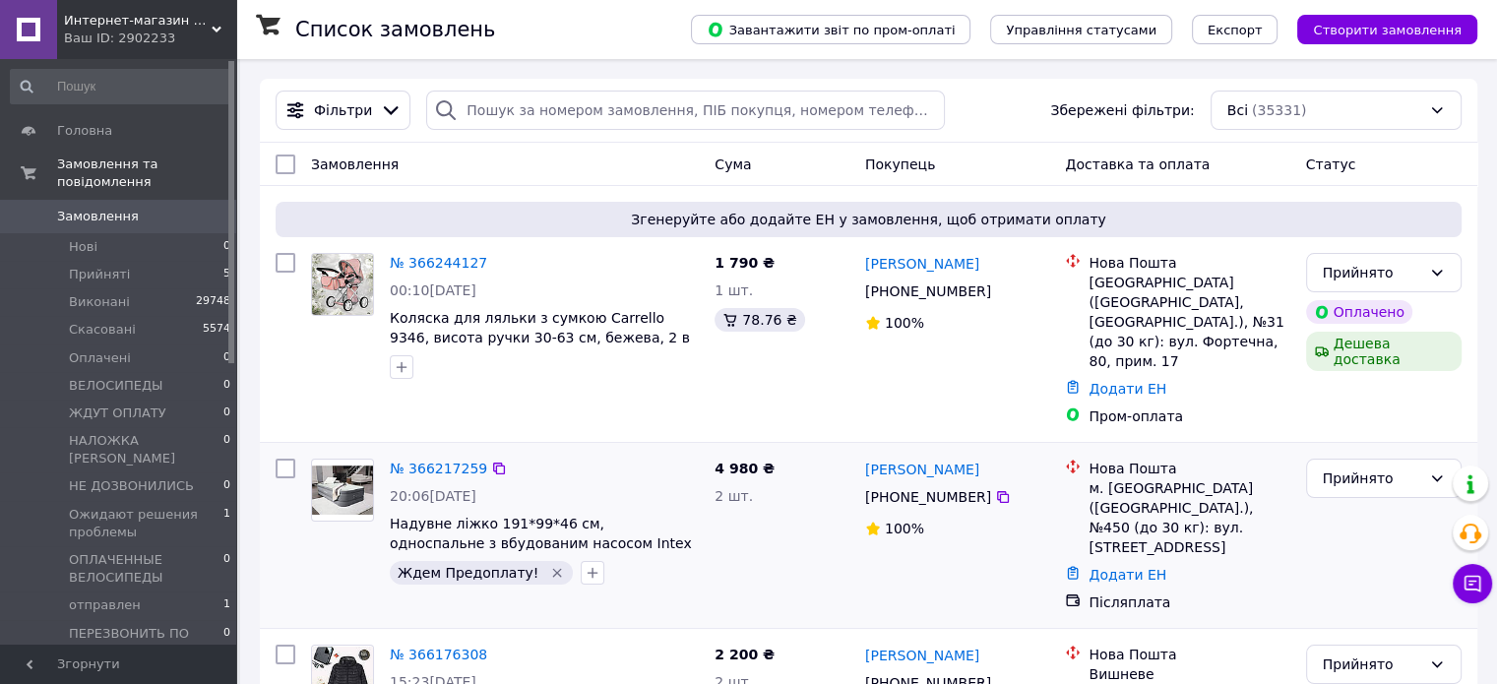
drag, startPoint x: 534, startPoint y: 531, endPoint x: 521, endPoint y: 515, distance: 20.3
click at [549, 565] on icon "Видалити мітку" at bounding box center [557, 573] width 16 height 16
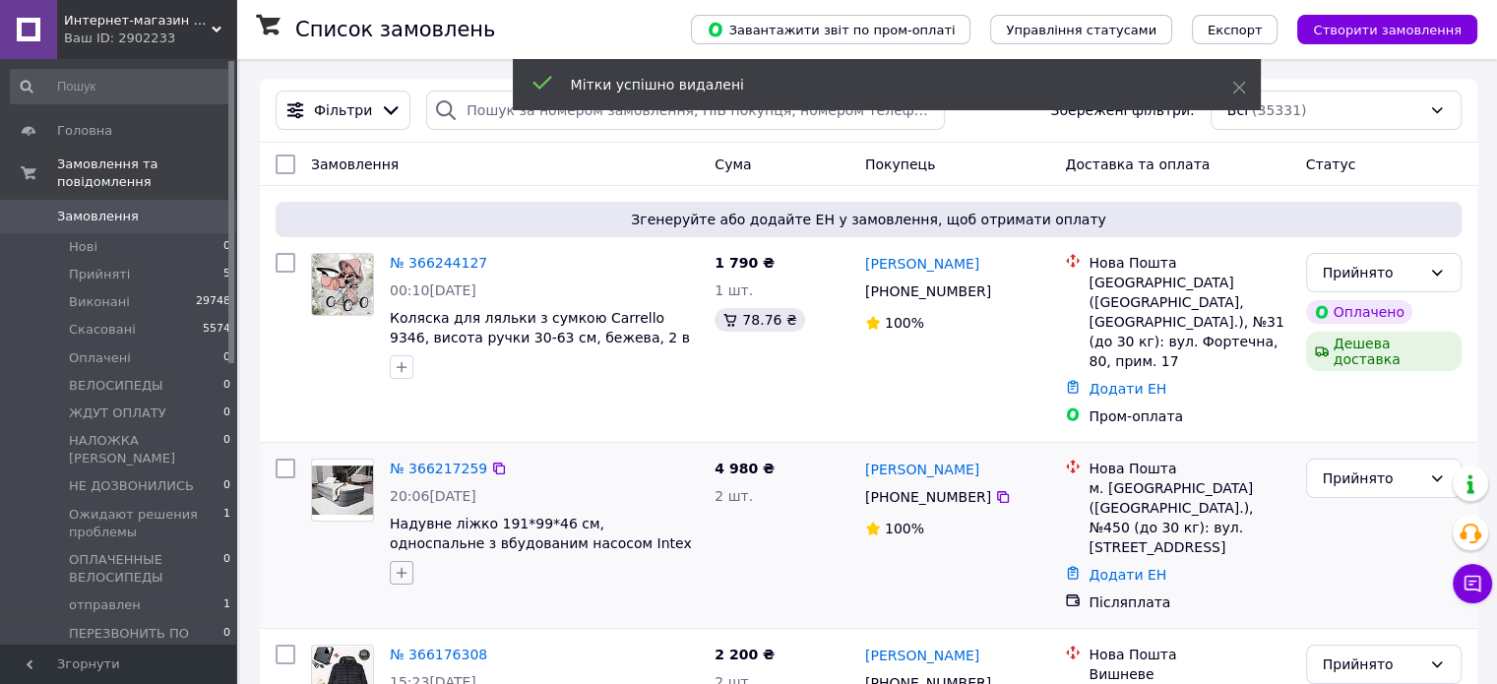
click at [398, 568] on icon "button" at bounding box center [402, 573] width 11 height 11
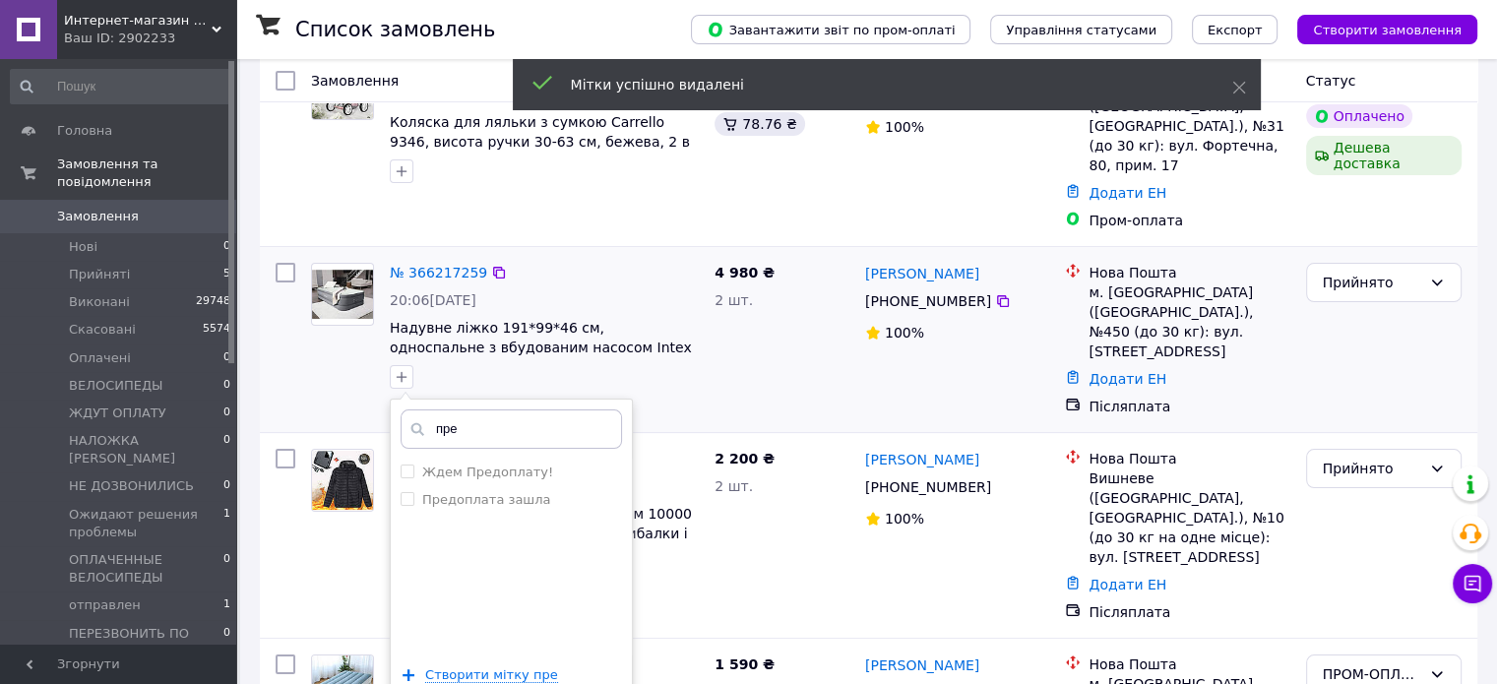
scroll to position [197, 0]
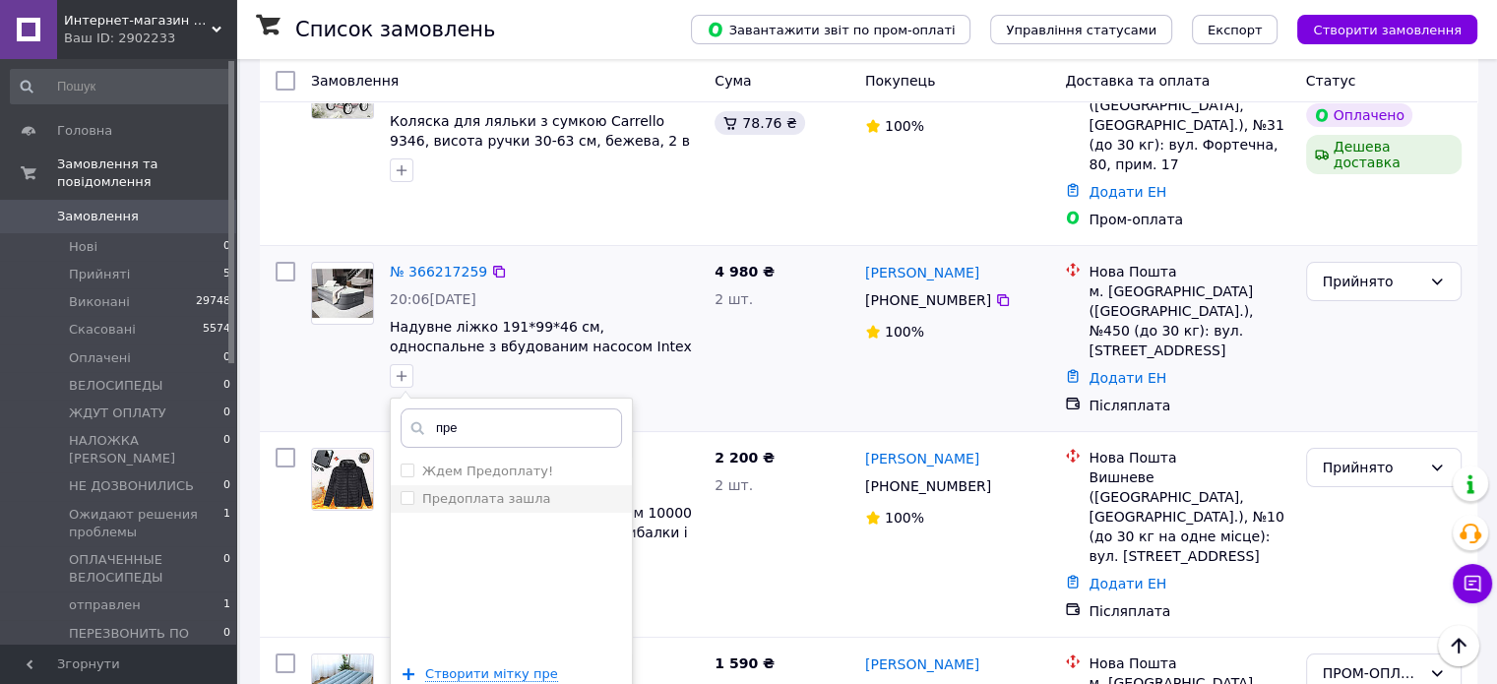
type input "пре"
drag, startPoint x: 505, startPoint y: 461, endPoint x: 529, endPoint y: 461, distance: 23.6
click at [506, 491] on label "Предоплата зашла" at bounding box center [486, 498] width 128 height 15
checkbox input "true"
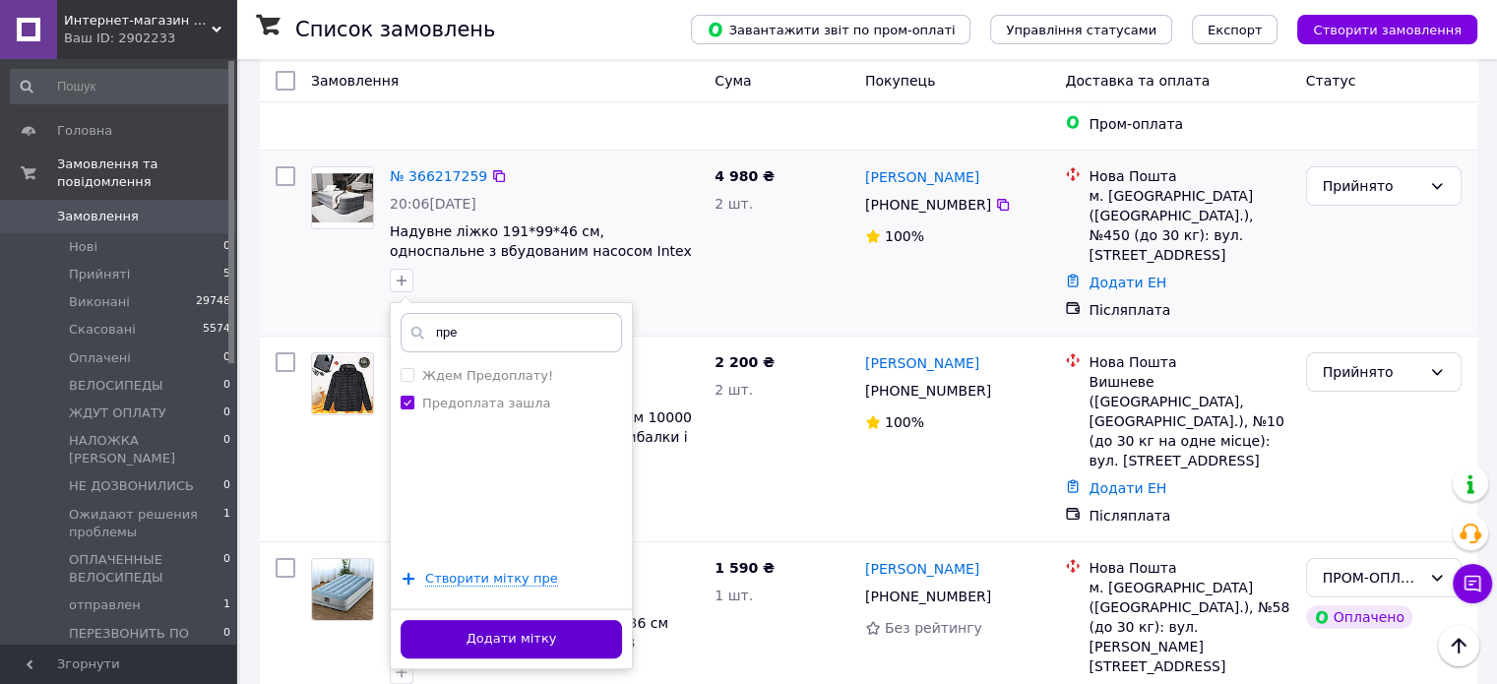
scroll to position [295, 0]
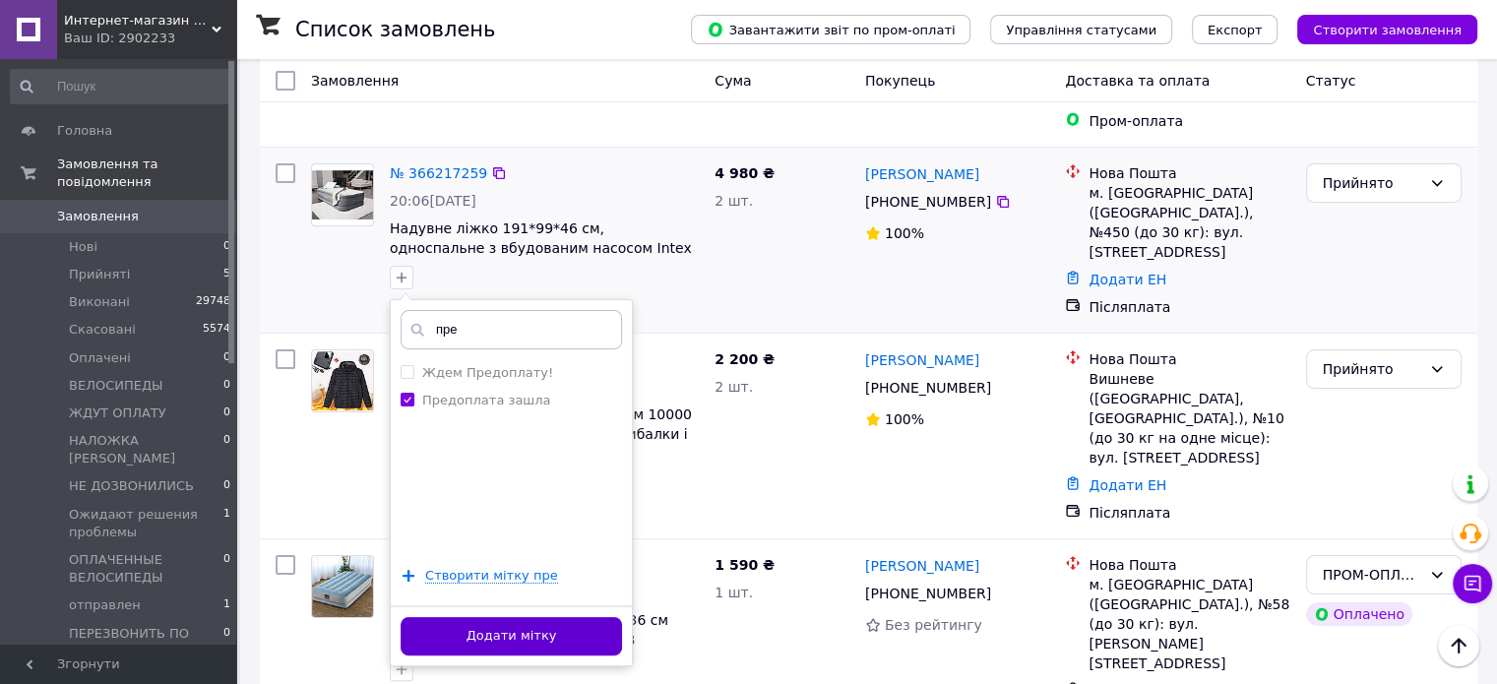
click at [554, 617] on button "Додати мітку" at bounding box center [511, 636] width 221 height 38
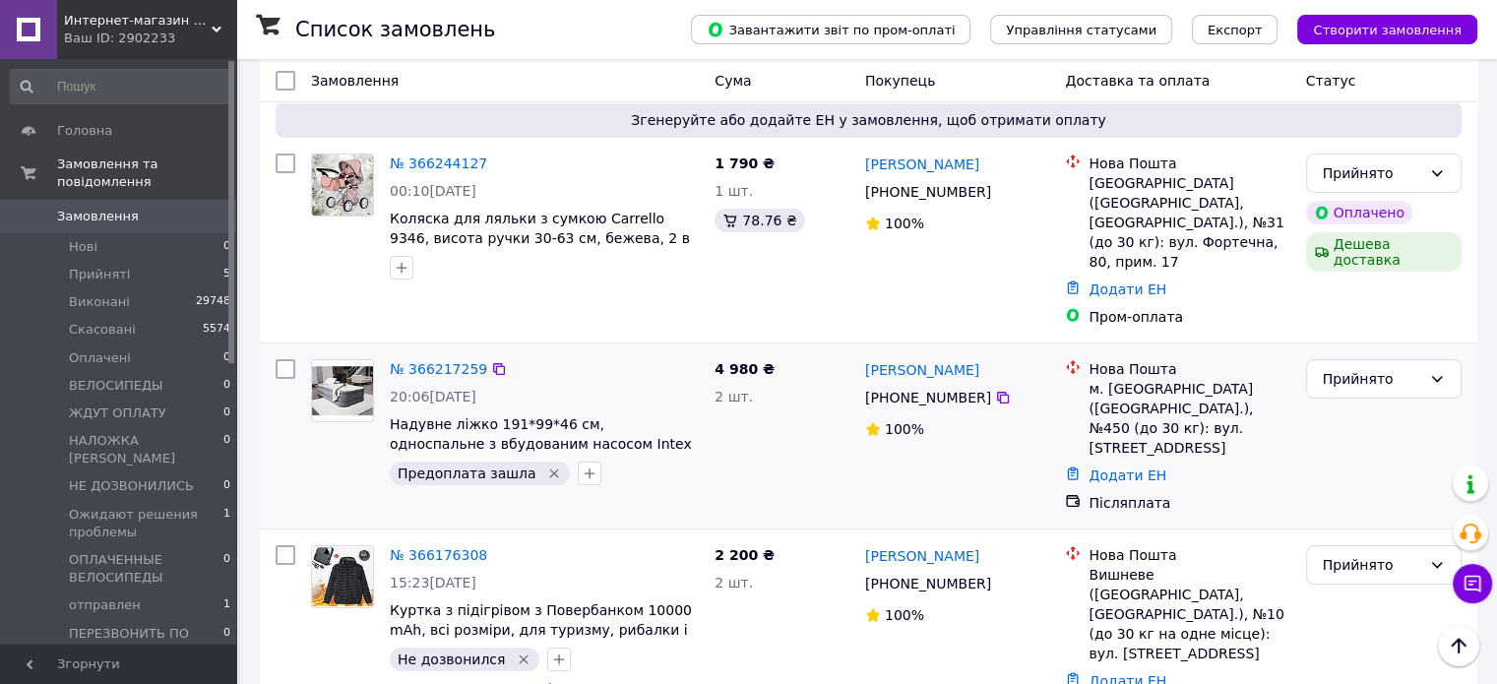
scroll to position [0, 0]
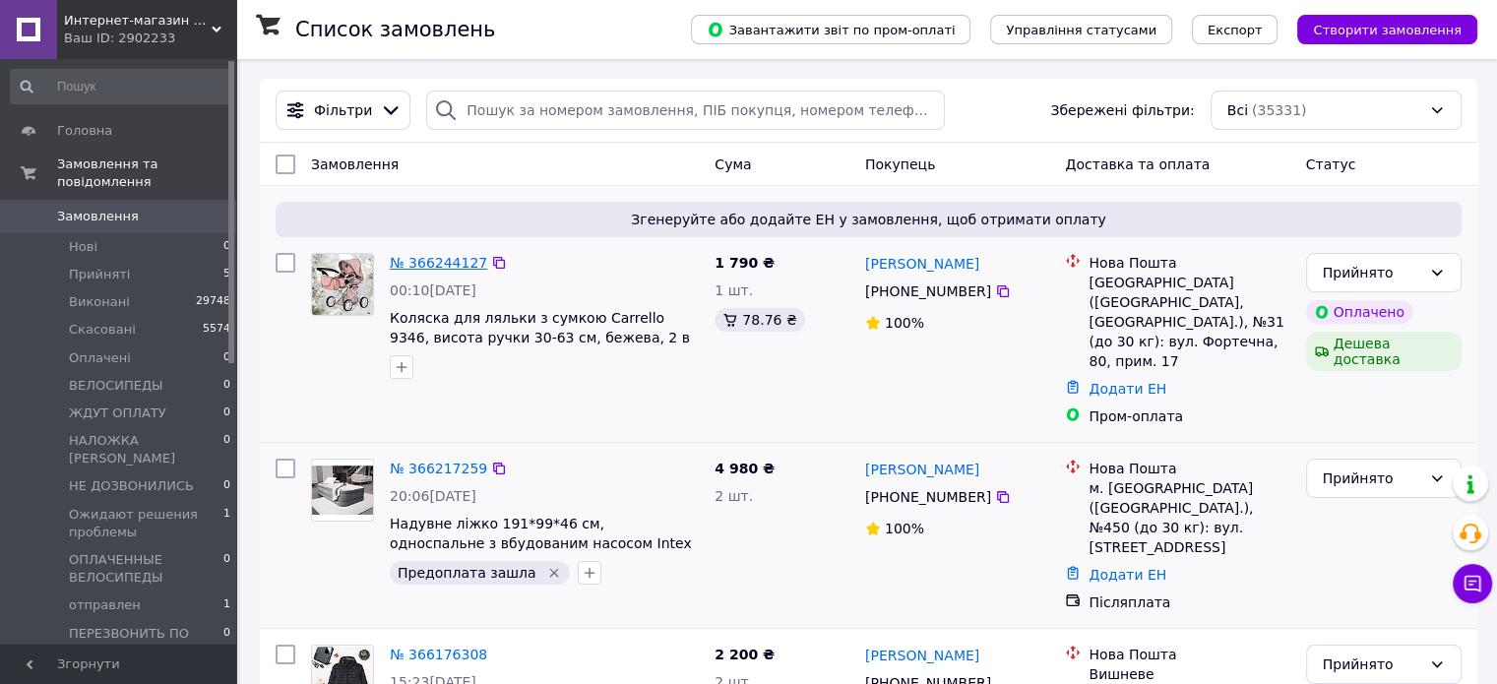
click at [446, 268] on link "№ 366244127" at bounding box center [438, 263] width 97 height 16
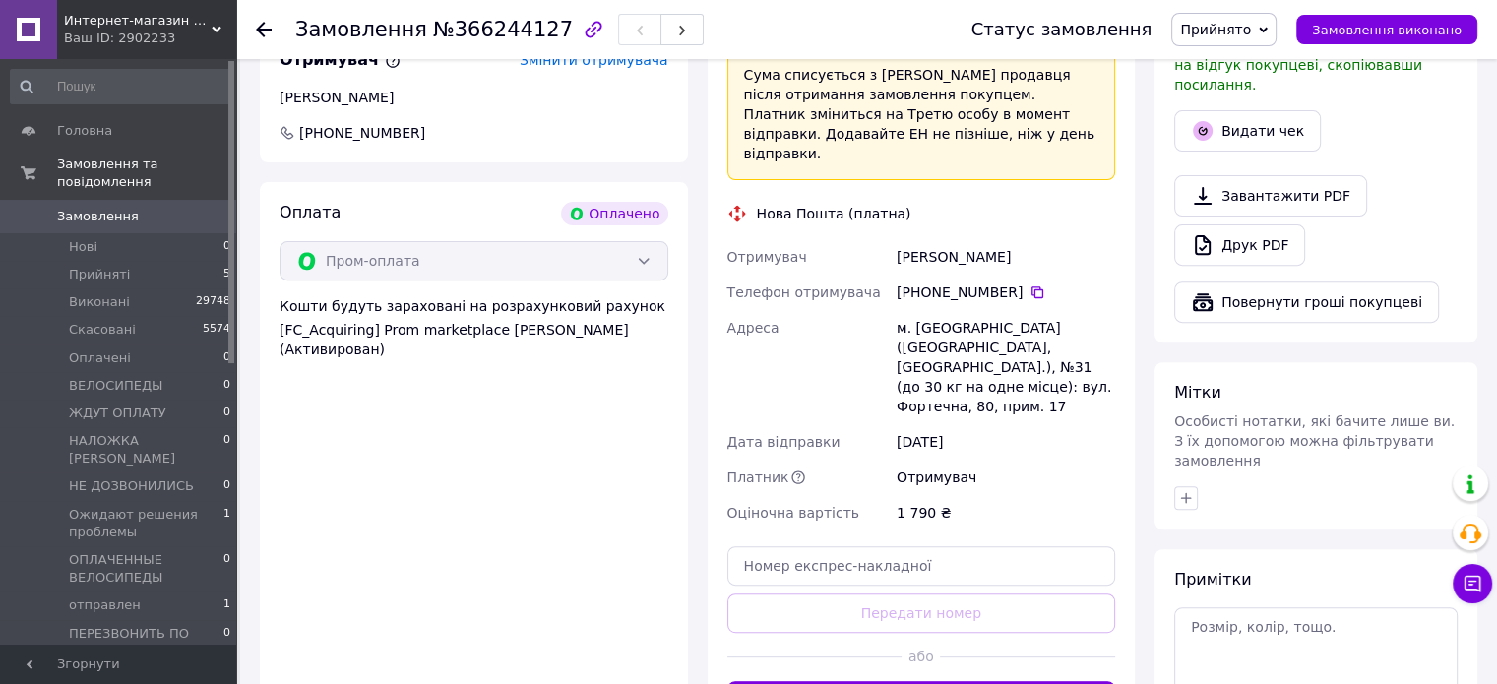
scroll to position [197, 0]
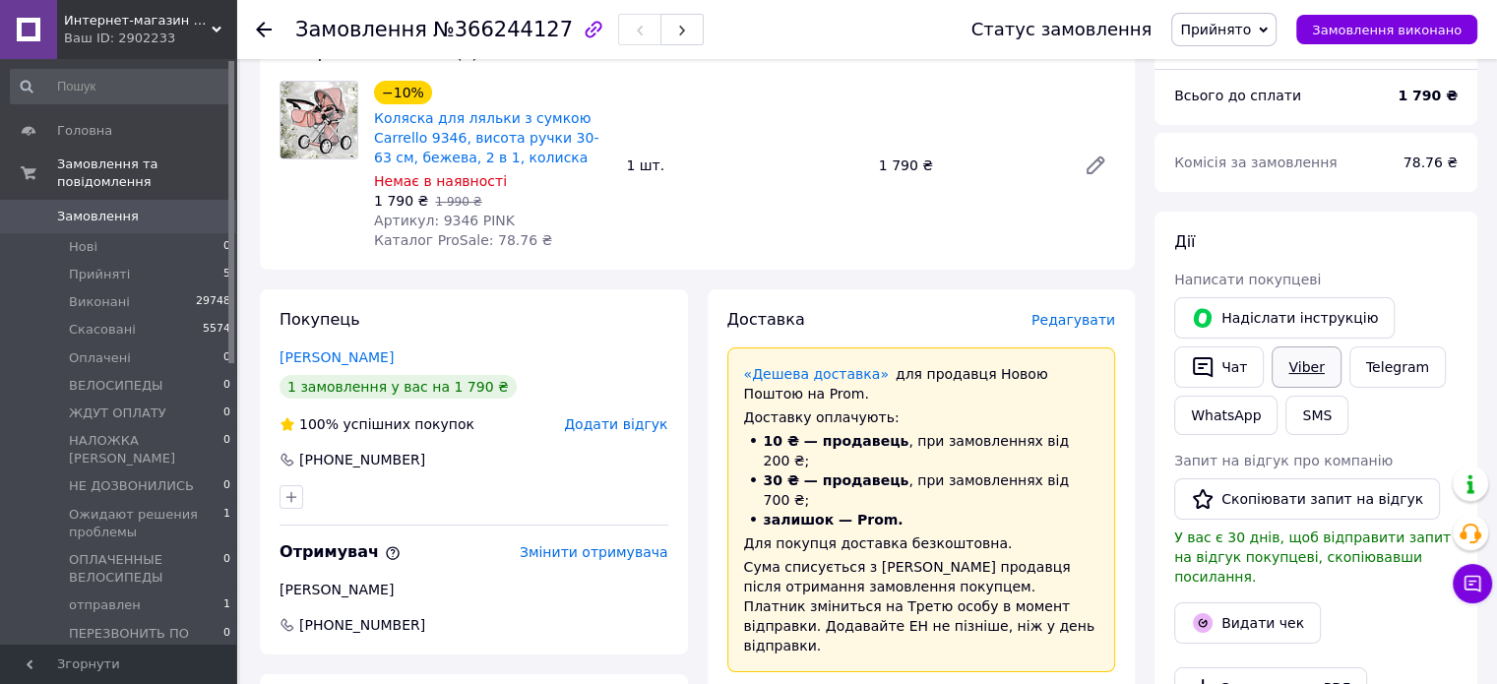
click at [1306, 369] on link "Viber" at bounding box center [1306, 367] width 69 height 41
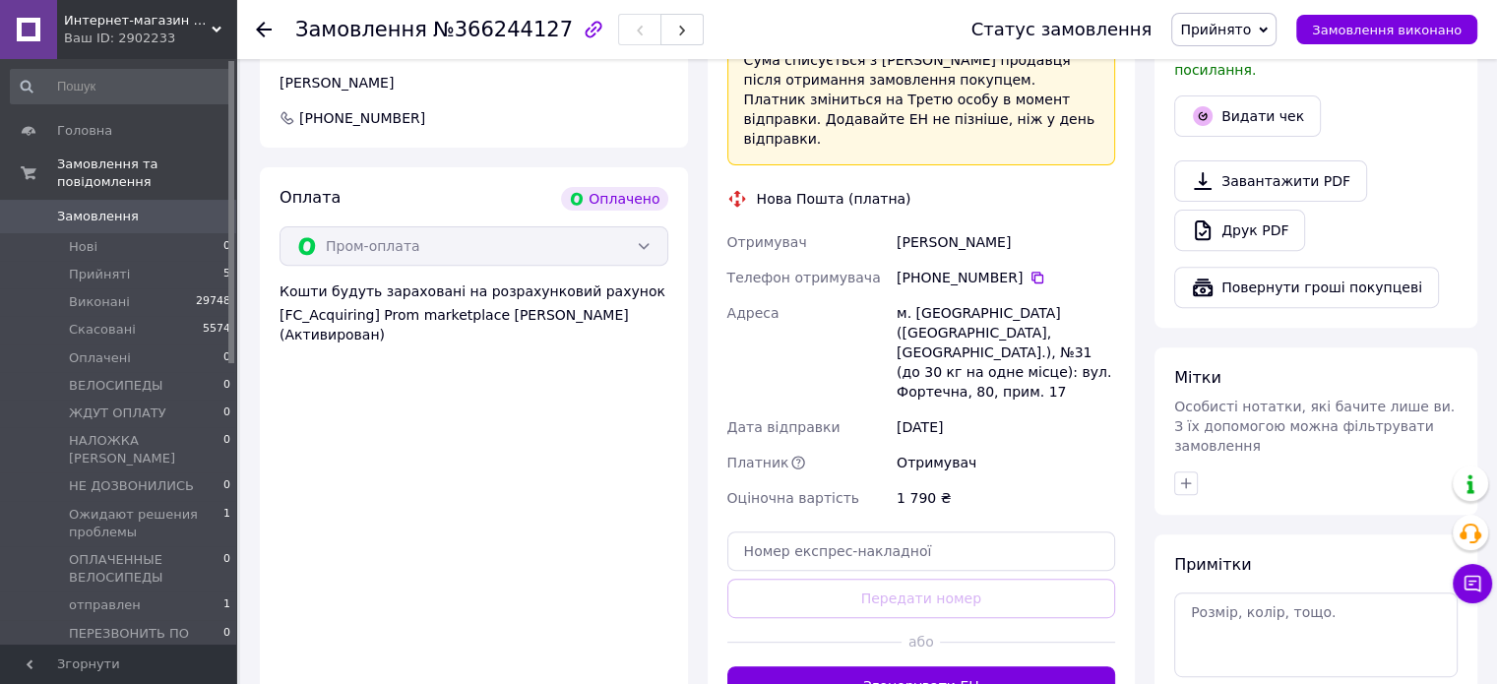
scroll to position [788, 0]
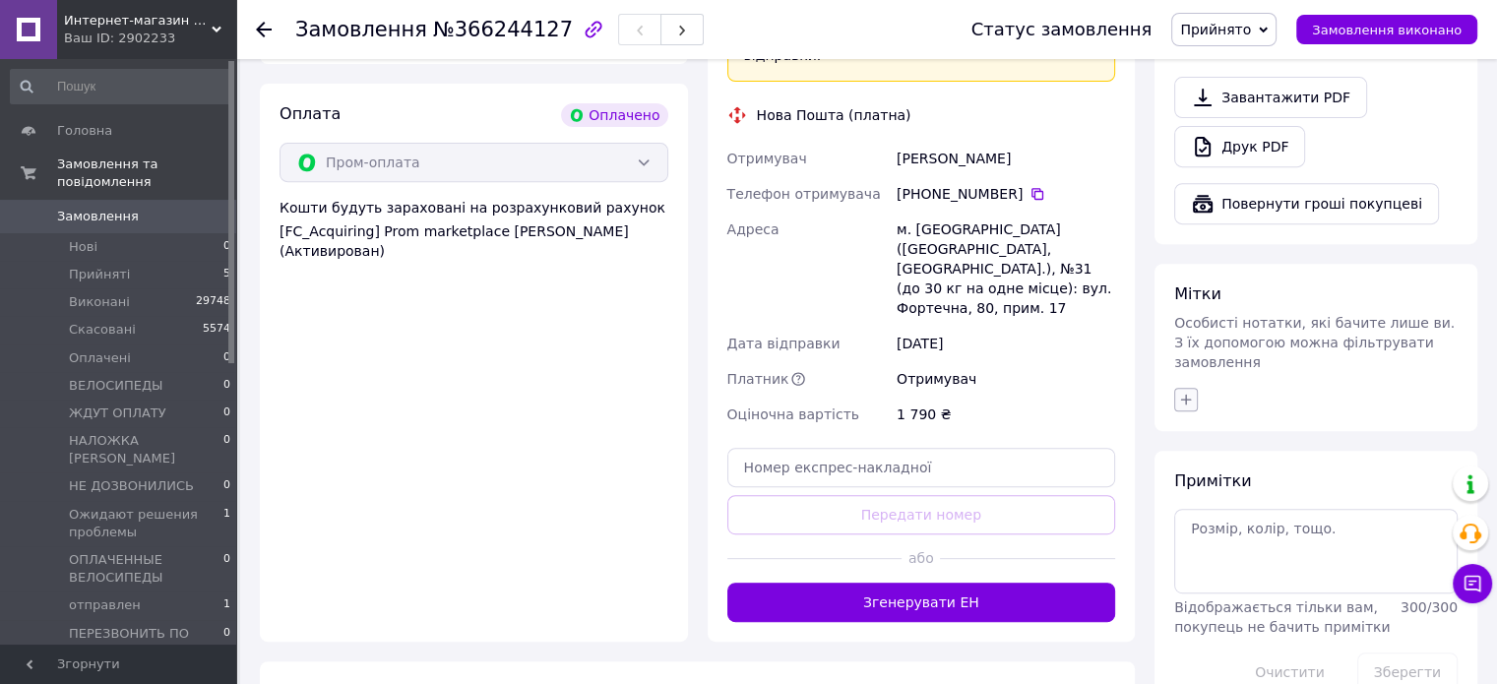
click at [1187, 392] on icon "button" at bounding box center [1186, 400] width 16 height 16
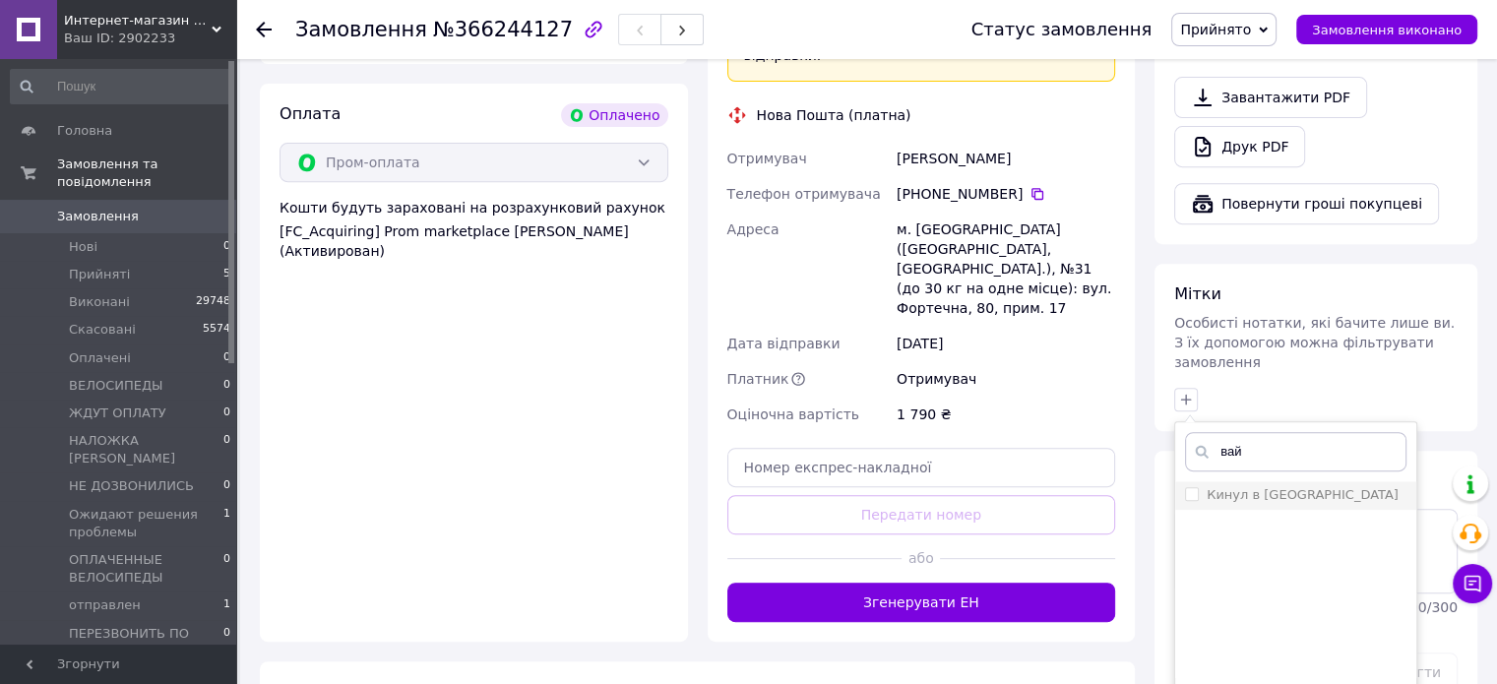
type input "вай"
click at [1193, 487] on input "Кинул в [GEOGRAPHIC_DATA]" at bounding box center [1191, 493] width 13 height 13
checkbox input "true"
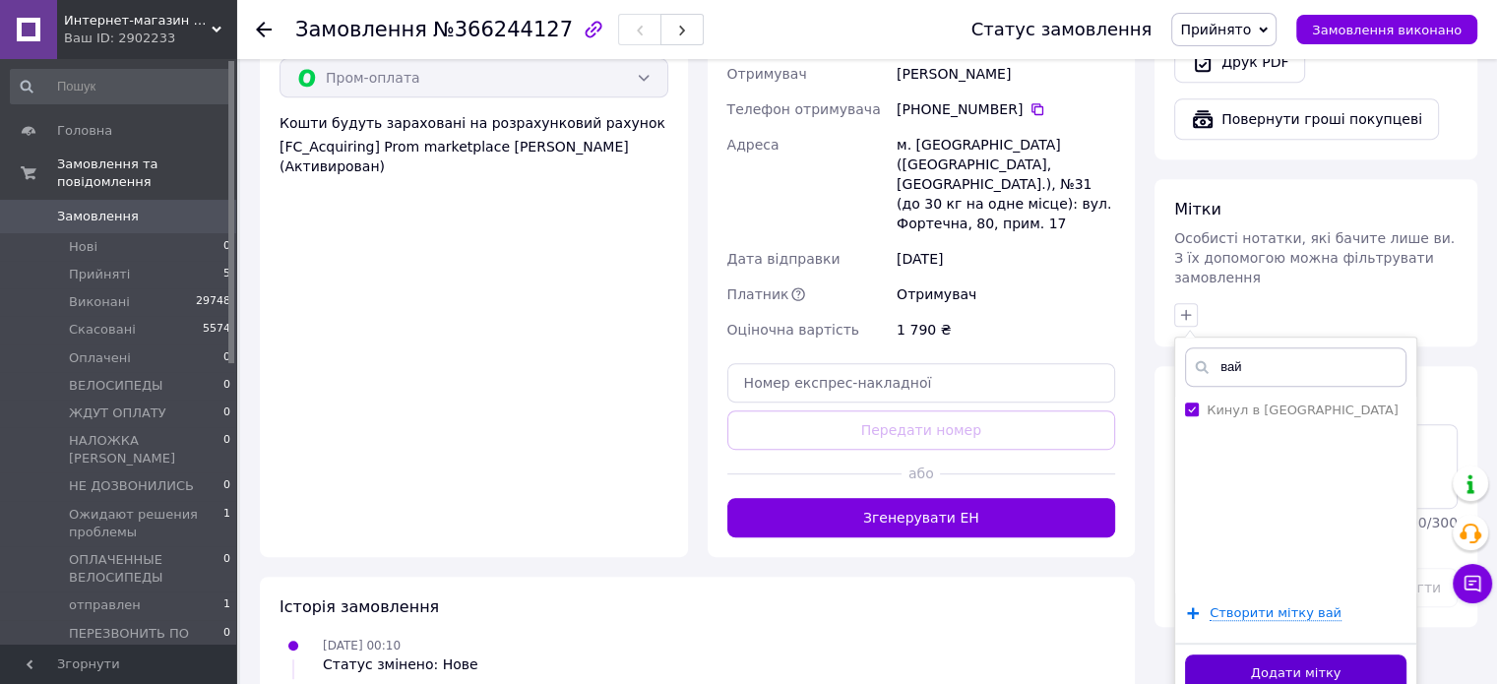
scroll to position [965, 0]
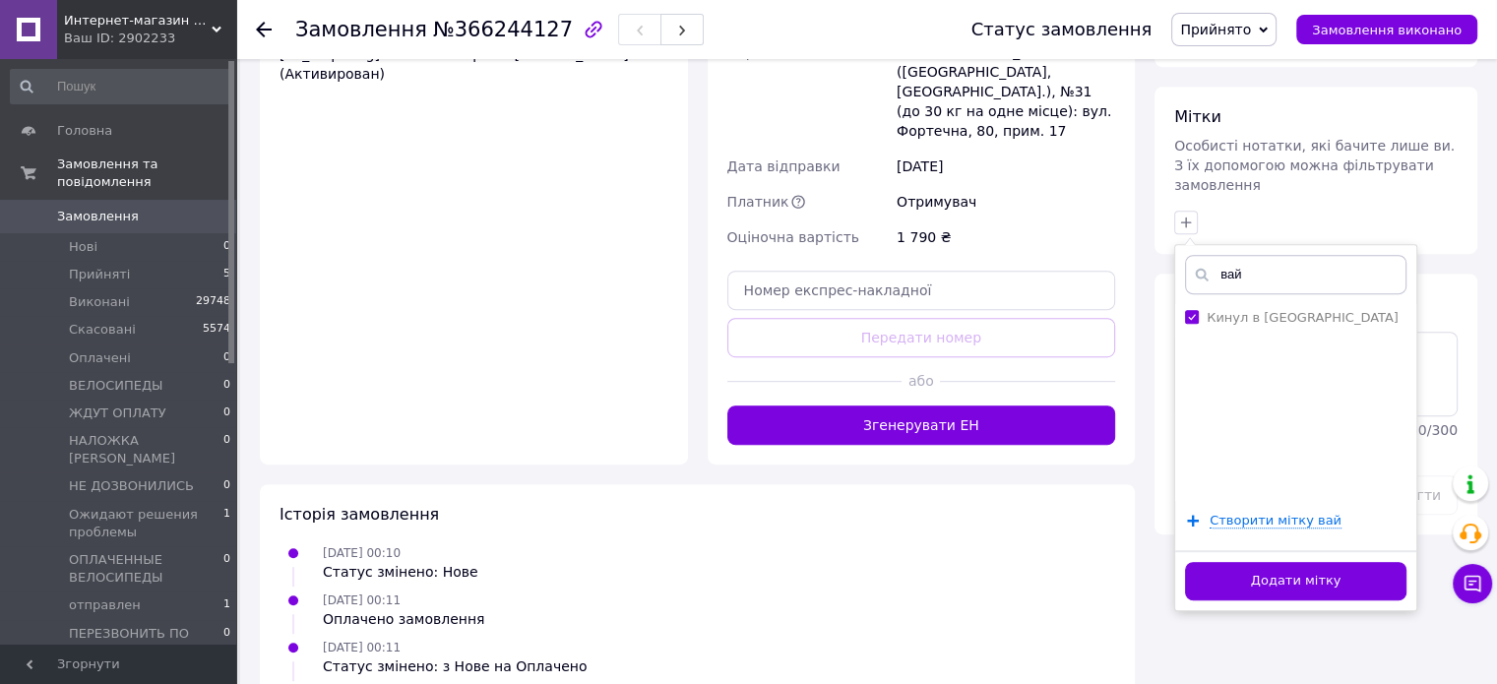
drag, startPoint x: 1296, startPoint y: 540, endPoint x: 678, endPoint y: 330, distance: 653.1
click at [1296, 562] on button "Додати мітку" at bounding box center [1295, 581] width 221 height 38
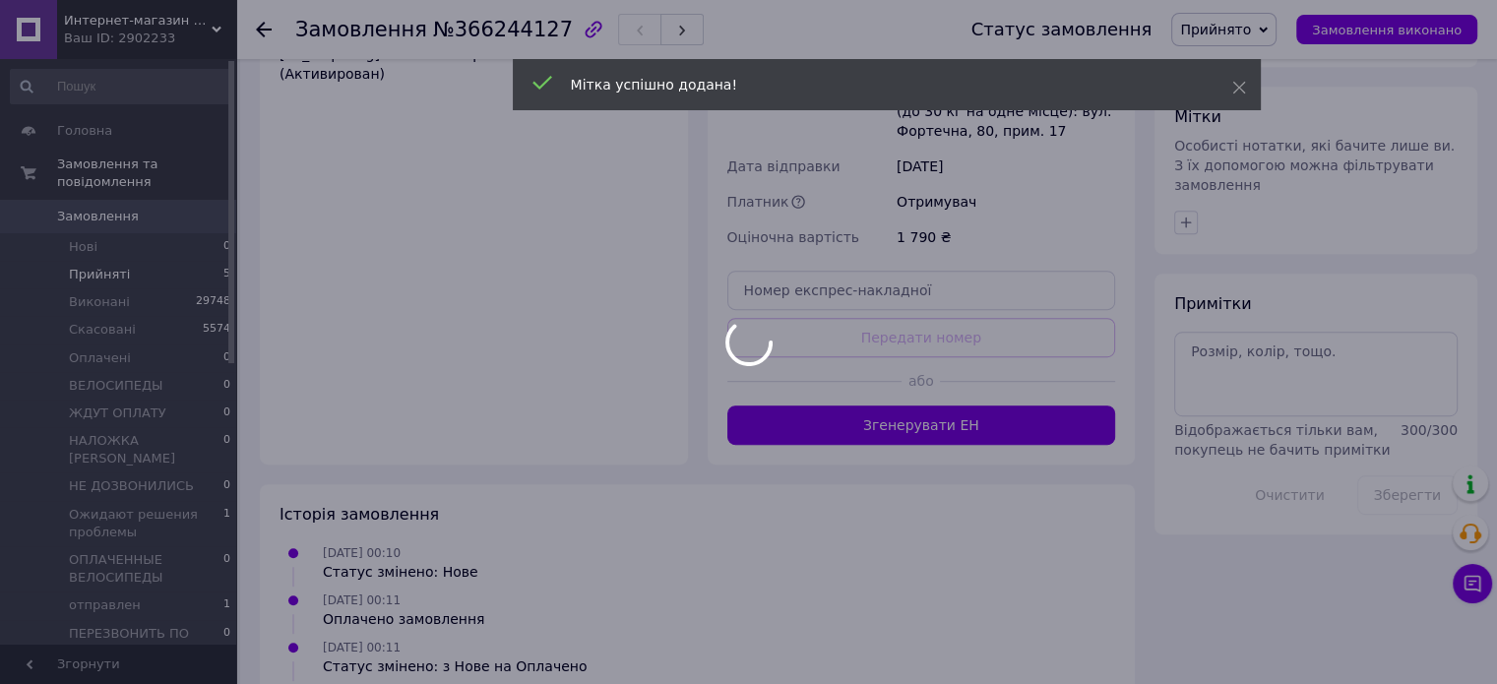
click at [75, 259] on div at bounding box center [748, 342] width 1497 height 684
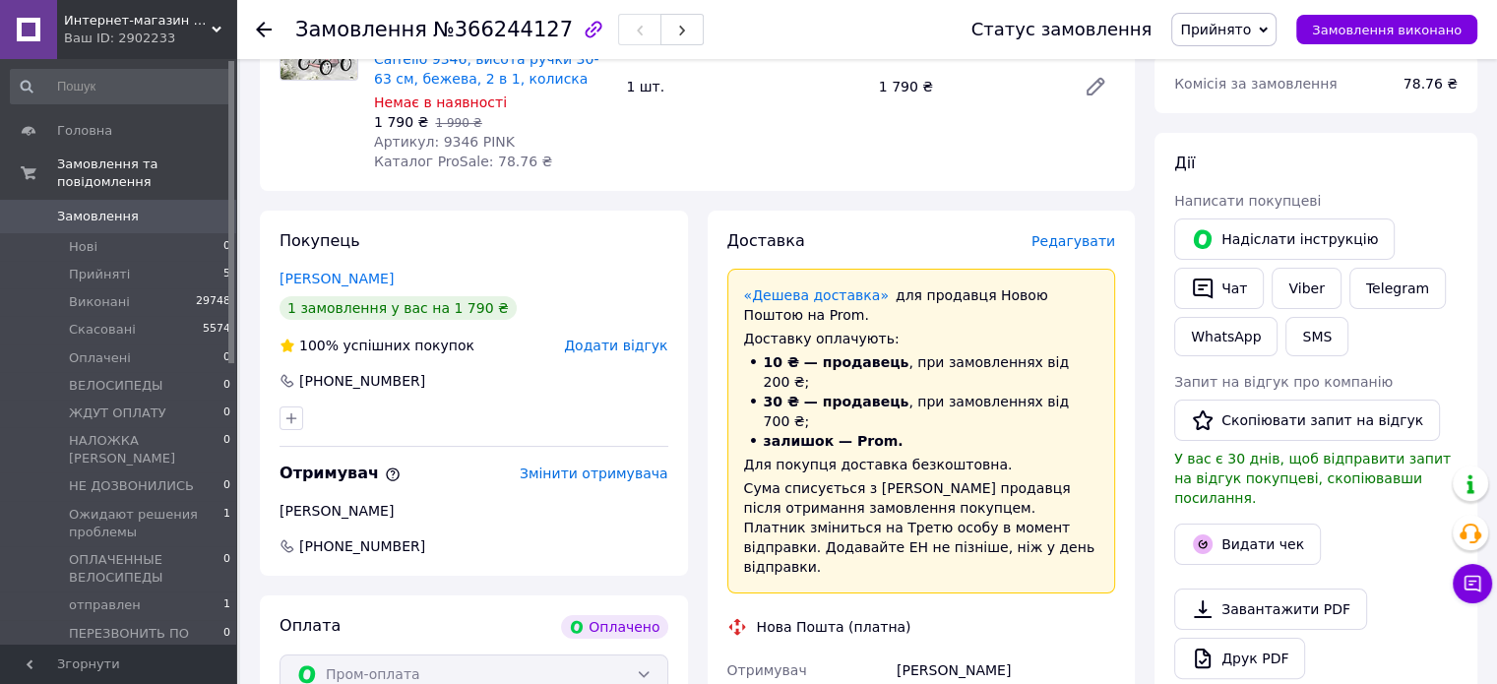
scroll to position [0, 0]
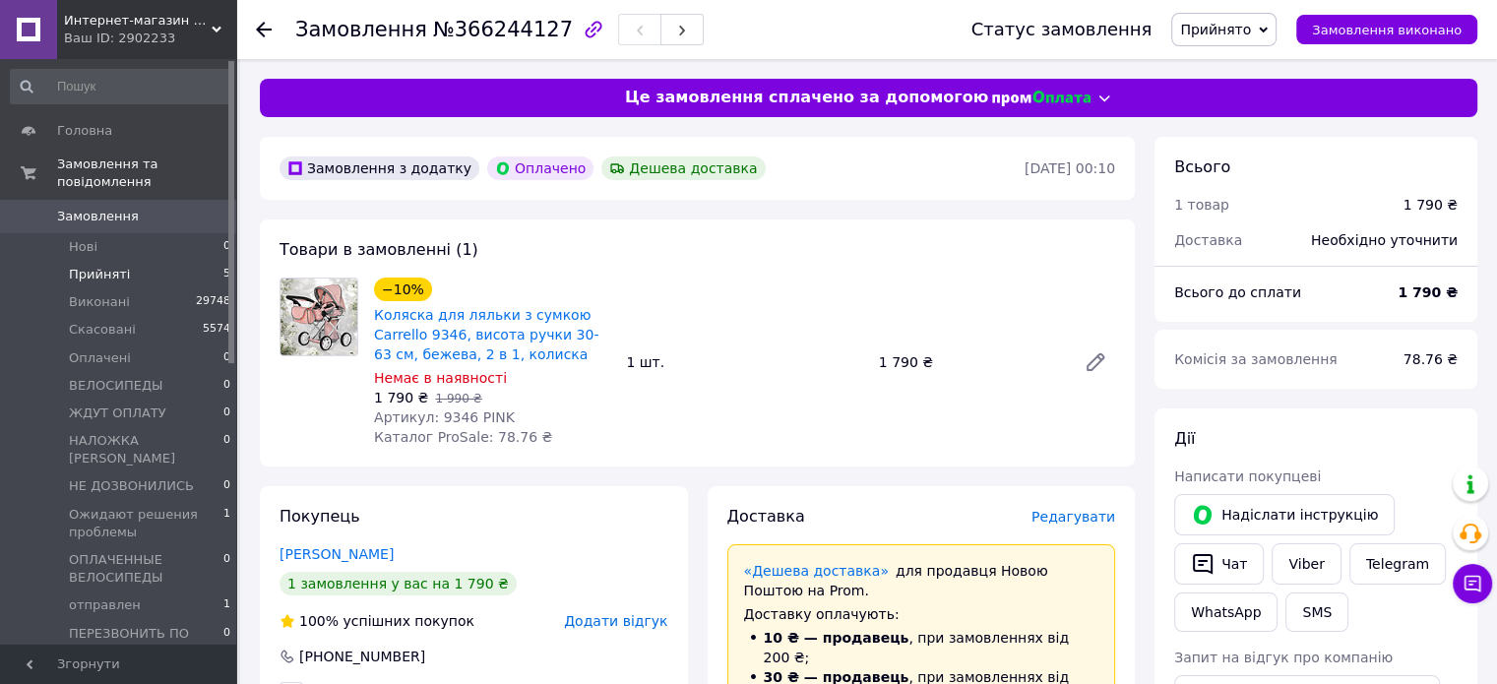
click at [110, 266] on span "Прийняті" at bounding box center [99, 275] width 61 height 18
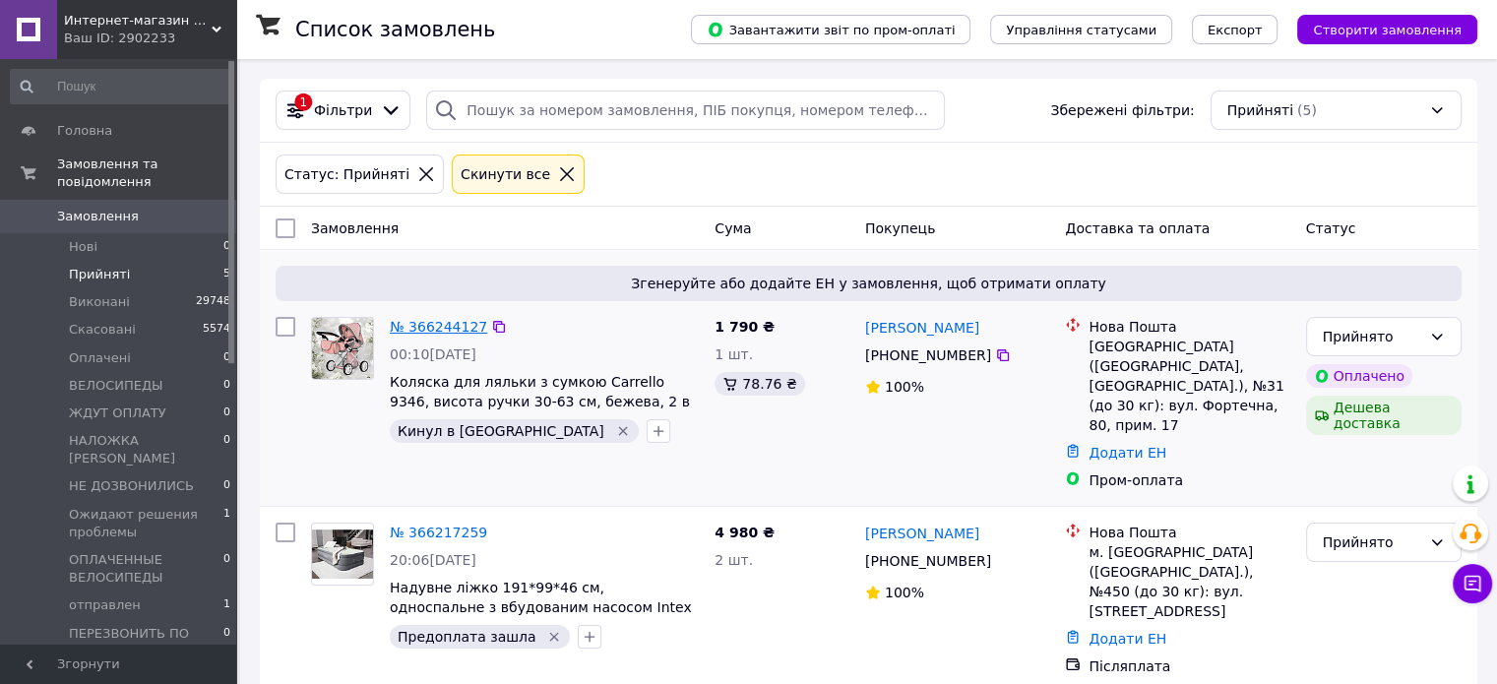
click at [424, 328] on link "№ 366244127" at bounding box center [438, 327] width 97 height 16
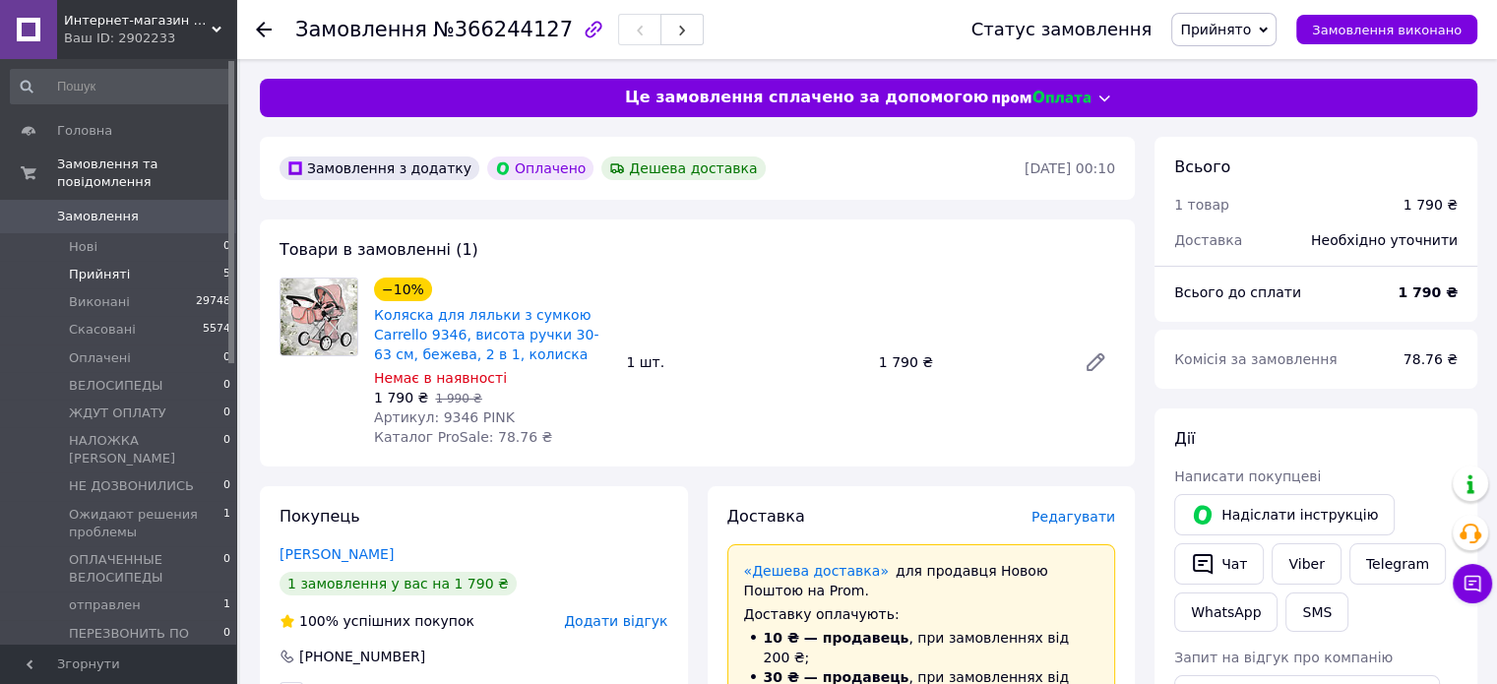
click at [95, 266] on span "Прийняті" at bounding box center [99, 275] width 61 height 18
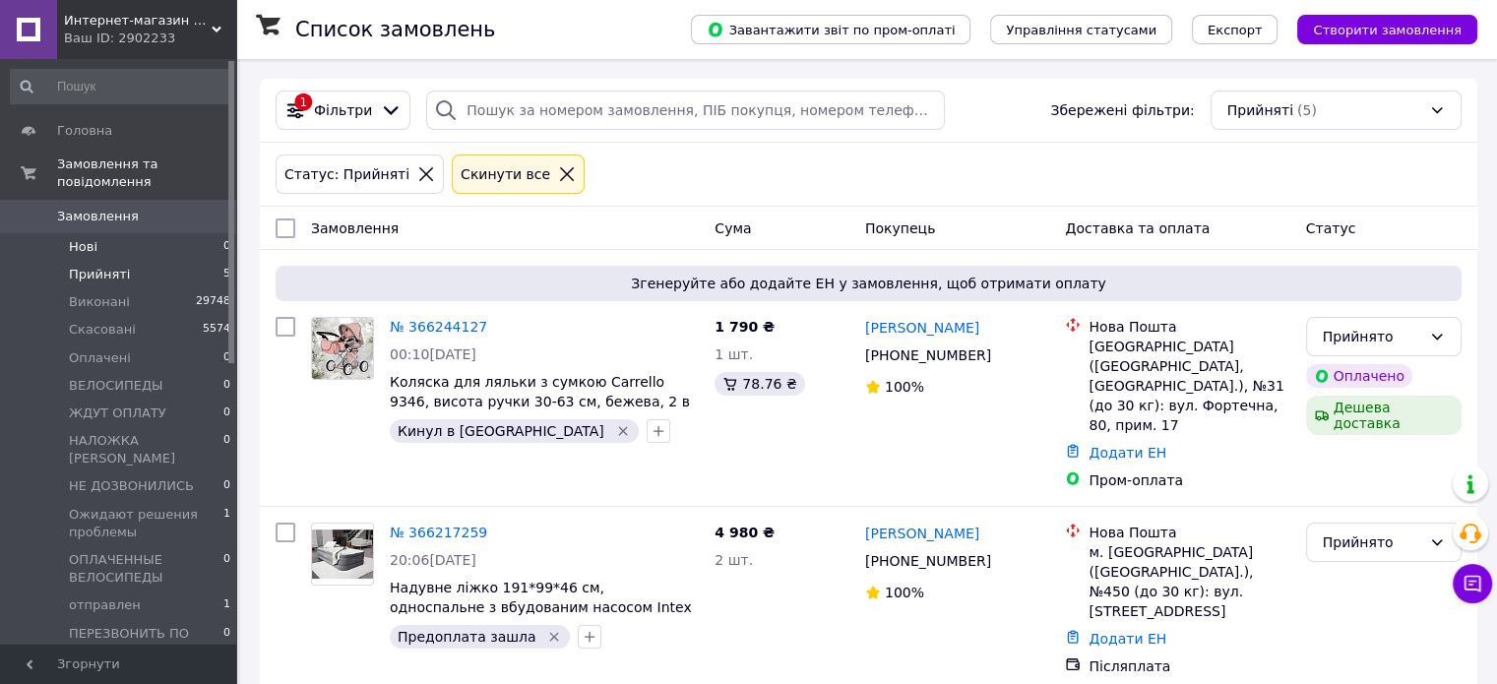
click at [98, 233] on li "Нові 0" at bounding box center [121, 247] width 242 height 28
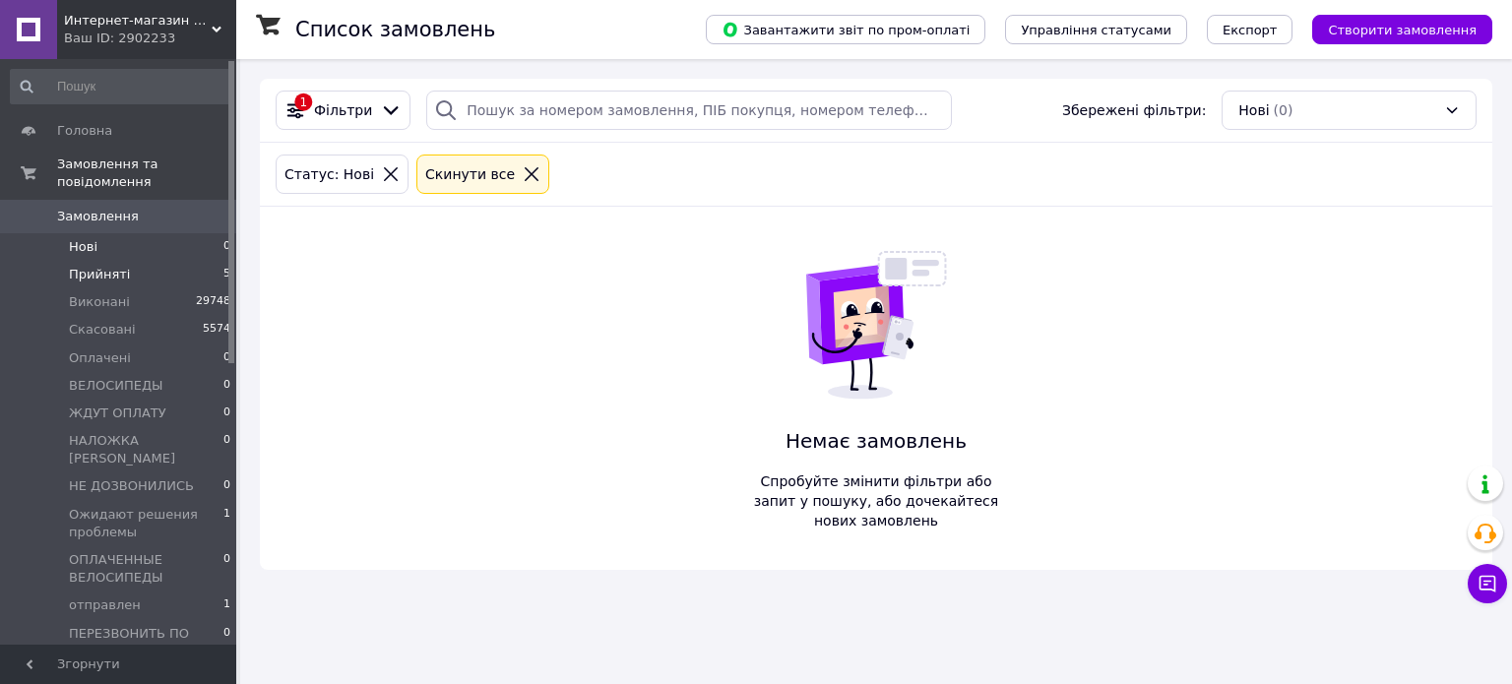
click at [89, 266] on span "Прийняті" at bounding box center [99, 275] width 61 height 18
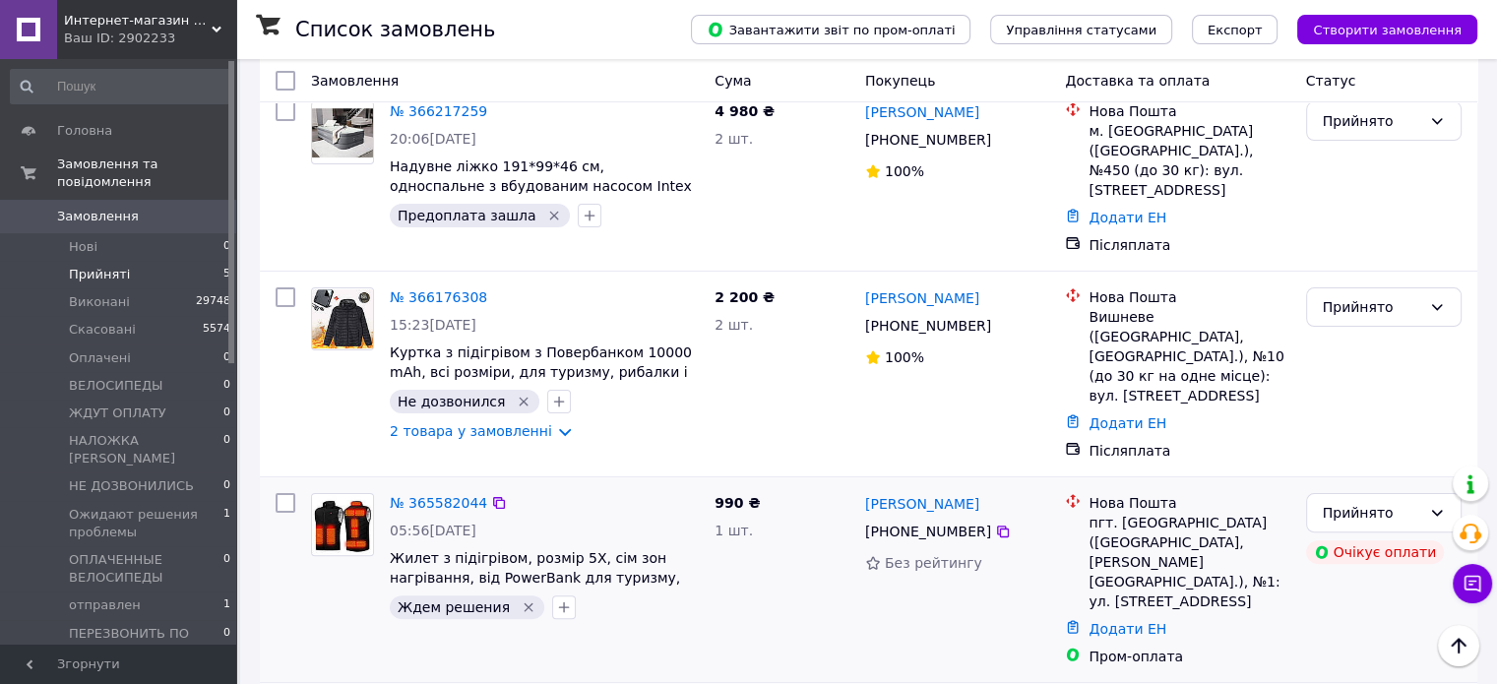
scroll to position [474, 0]
